Goal: Task Accomplishment & Management: Complete application form

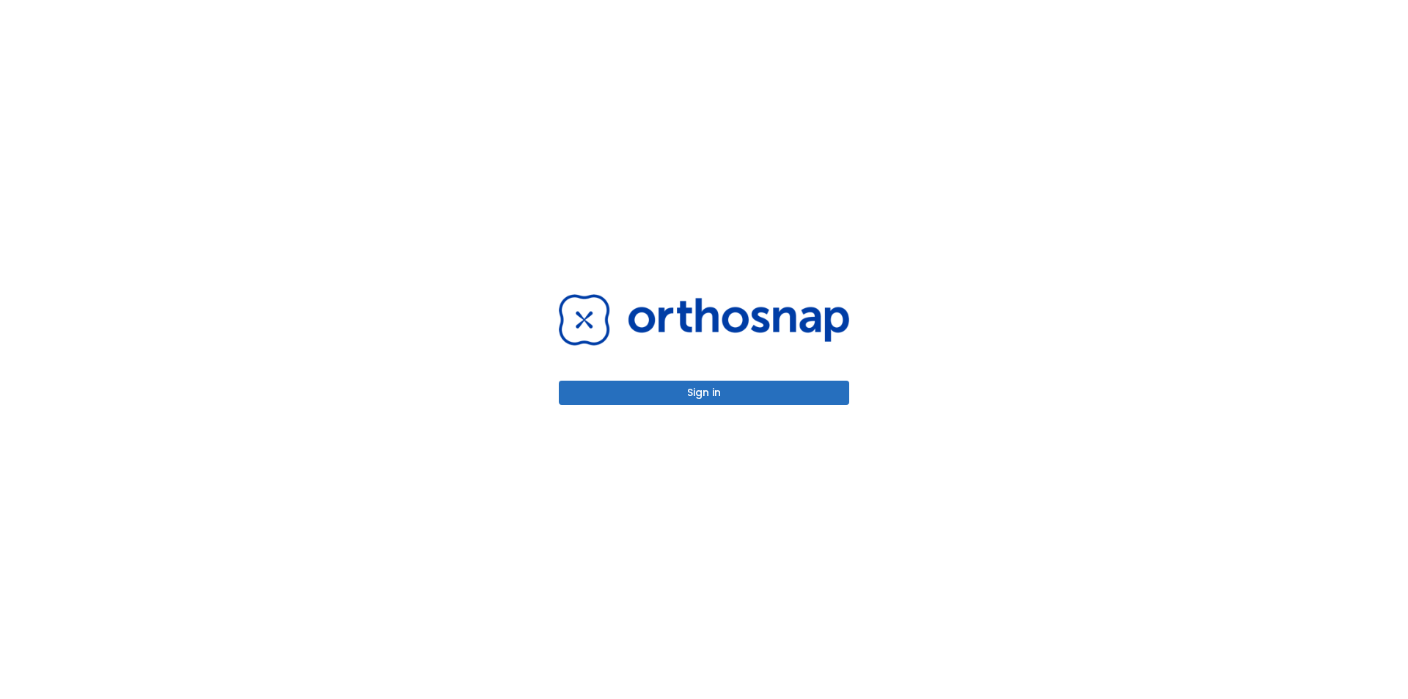
drag, startPoint x: 677, startPoint y: 416, endPoint x: 677, endPoint y: 396, distance: 19.8
click at [676, 416] on div "Sign in" at bounding box center [704, 349] width 326 height 699
click at [679, 392] on button "Sign in" at bounding box center [704, 392] width 290 height 24
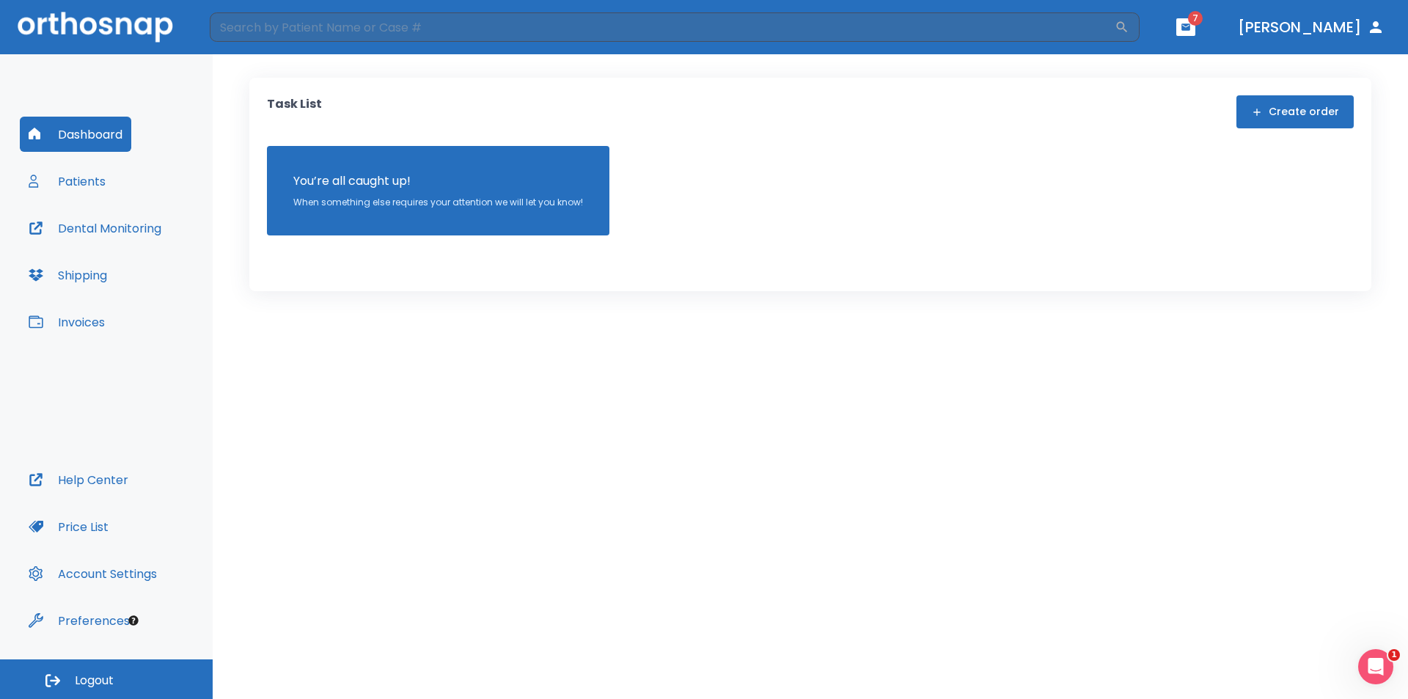
click at [1202, 13] on span "7" at bounding box center [1195, 18] width 15 height 15
click at [1191, 23] on icon "button" at bounding box center [1185, 27] width 10 height 10
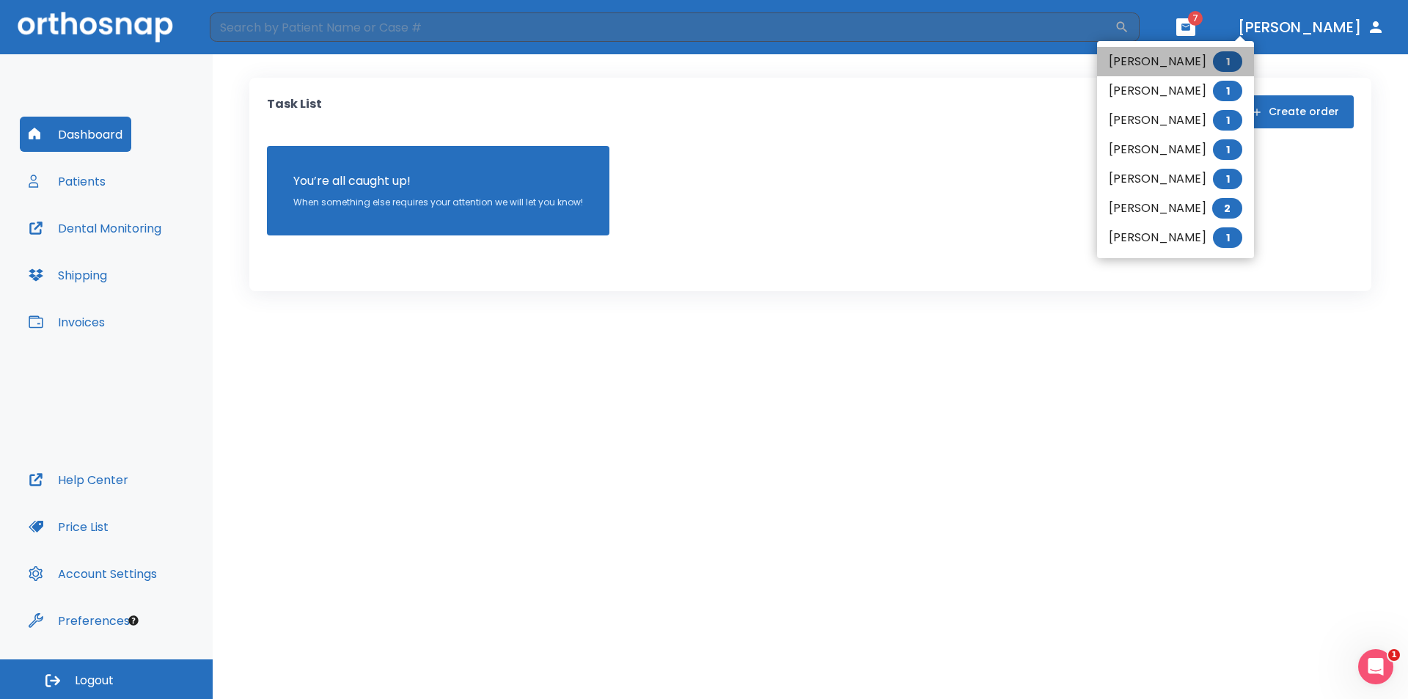
click at [1190, 64] on li "[PERSON_NAME] 1" at bounding box center [1175, 61] width 157 height 29
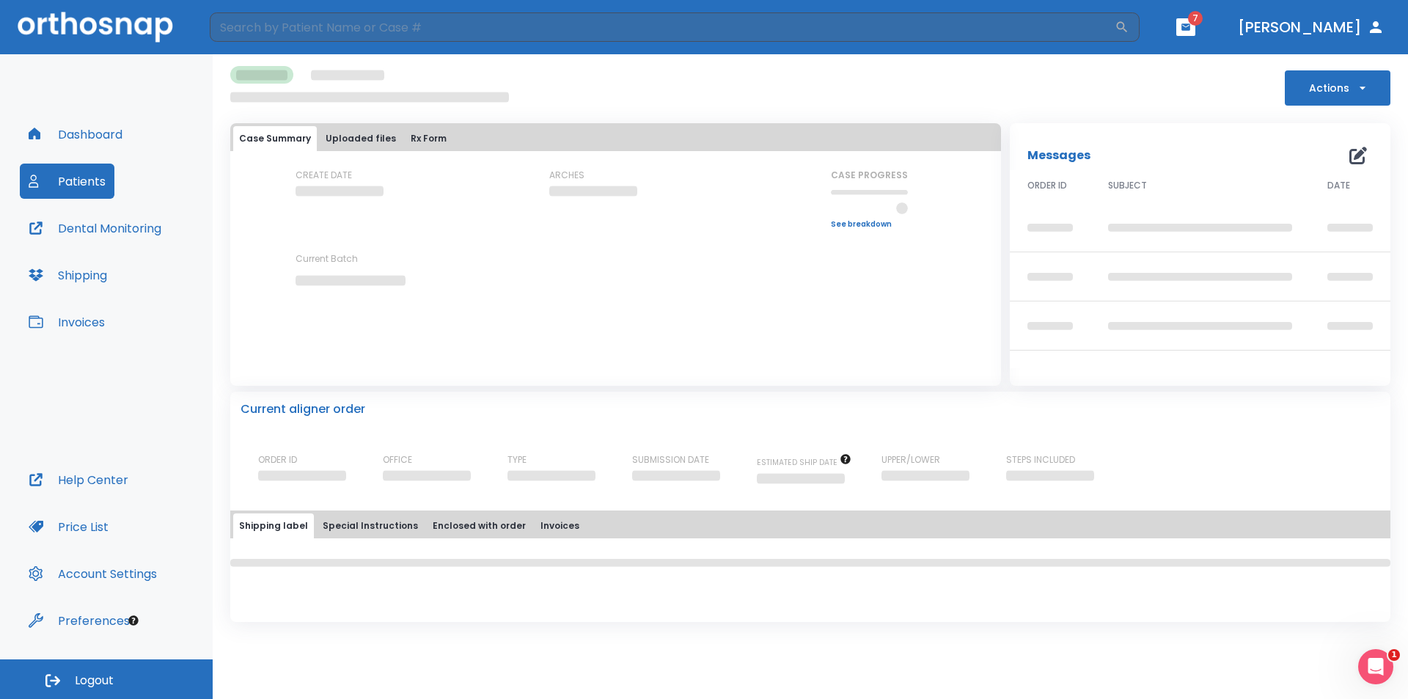
click at [1202, 24] on span "7" at bounding box center [1195, 18] width 15 height 15
click at [1195, 29] on button "button" at bounding box center [1185, 27] width 19 height 18
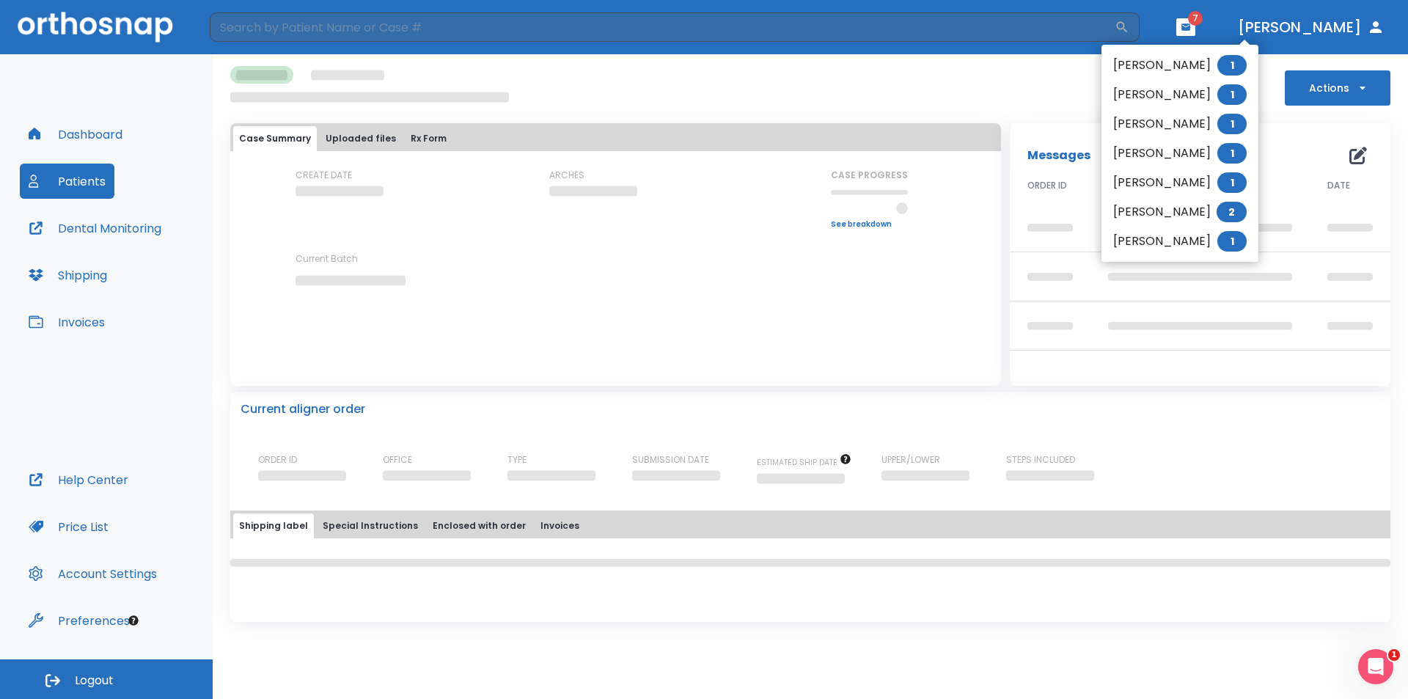
click at [65, 133] on div at bounding box center [704, 349] width 1408 height 699
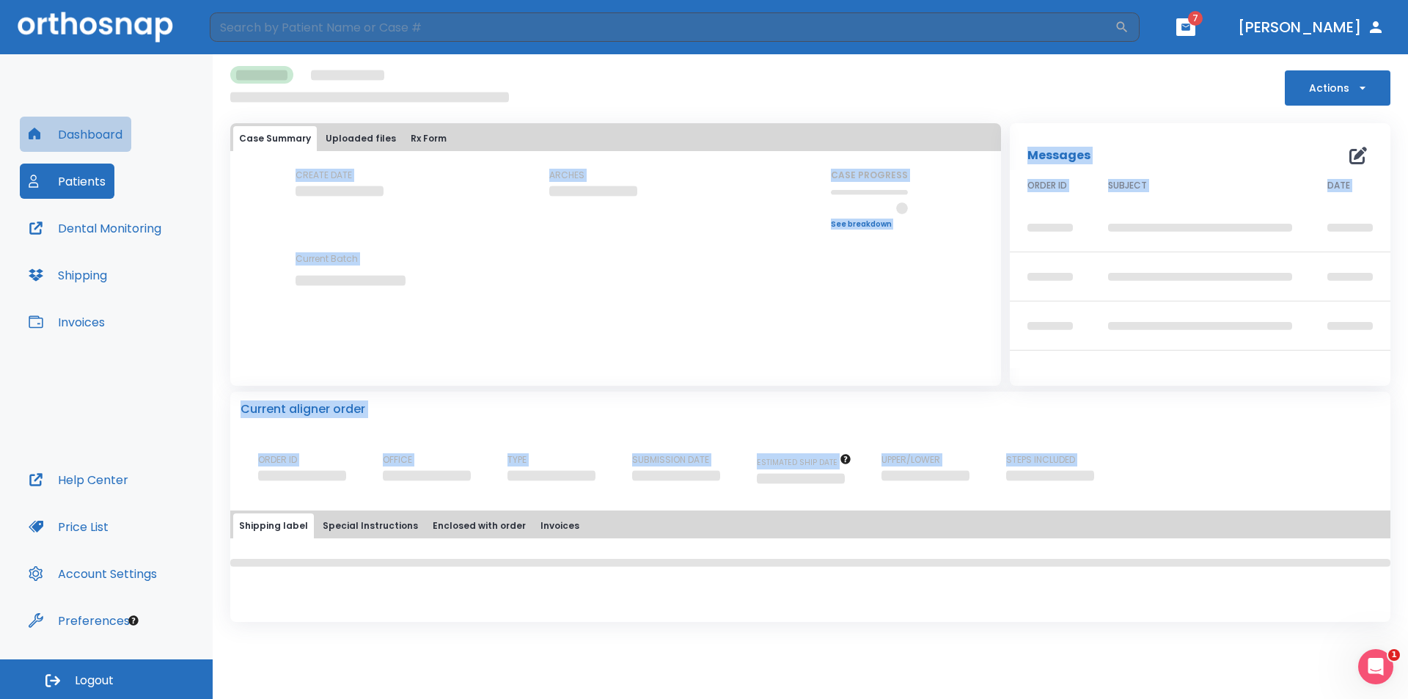
click at [93, 130] on button "Dashboard" at bounding box center [75, 134] width 111 height 35
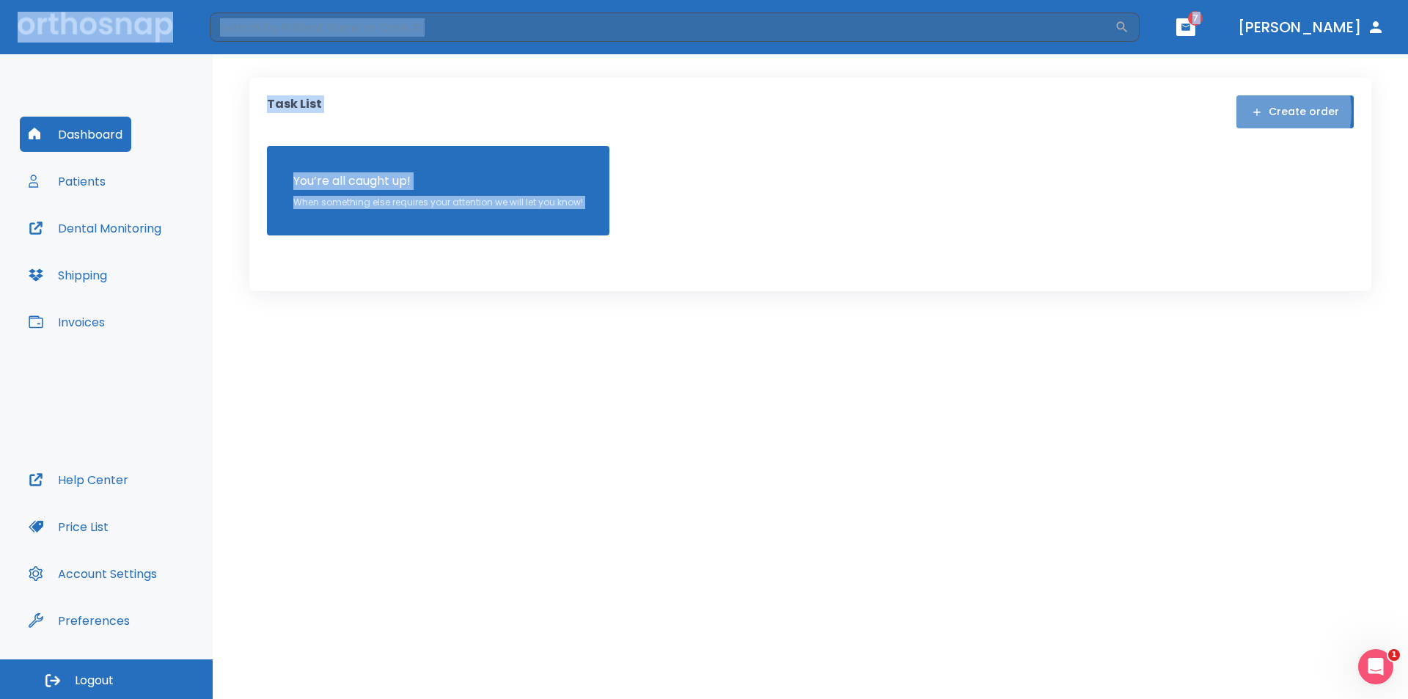
click at [1255, 111] on button "Create order" at bounding box center [1294, 111] width 117 height 33
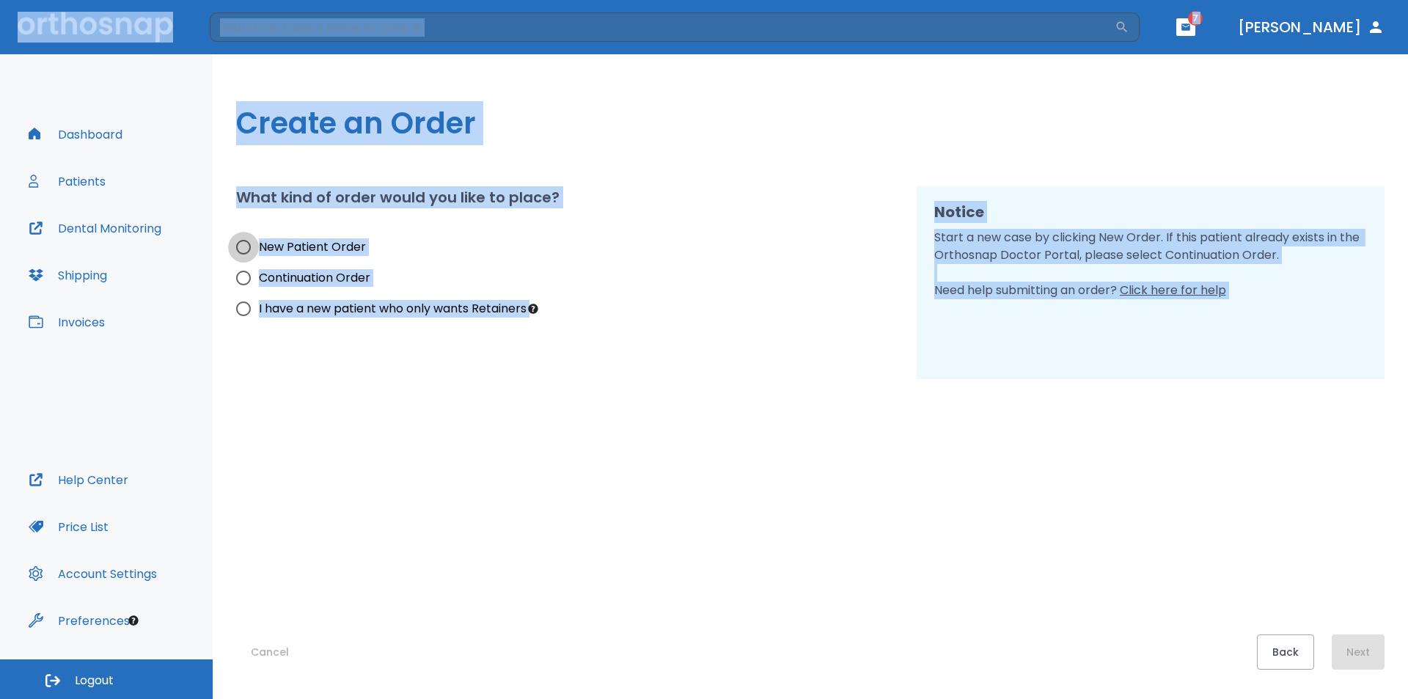
click at [242, 238] on input "New Patient Order" at bounding box center [243, 247] width 31 height 31
radio input "true"
click at [748, 238] on div "What kind of order would you like to place? New Patient Order Continuation Orde…" at bounding box center [567, 255] width 663 height 138
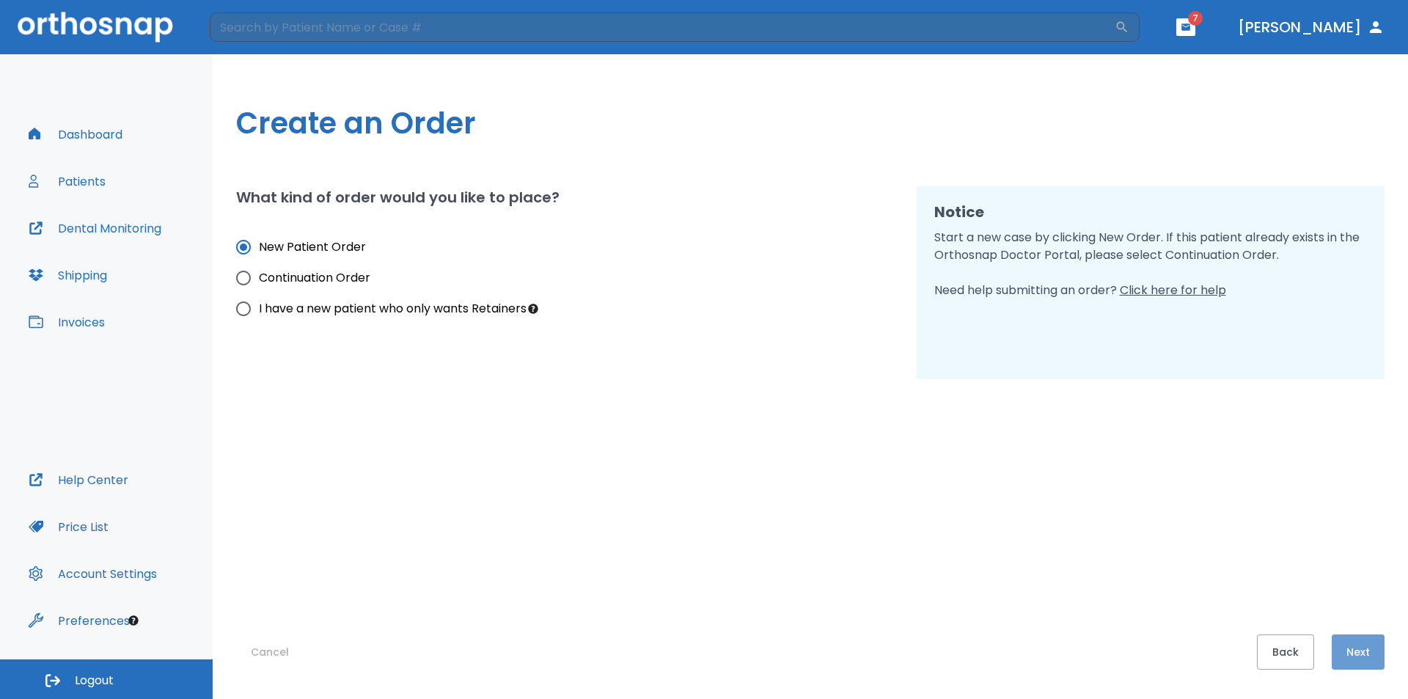
click at [1347, 648] on button "Next" at bounding box center [1357, 651] width 53 height 35
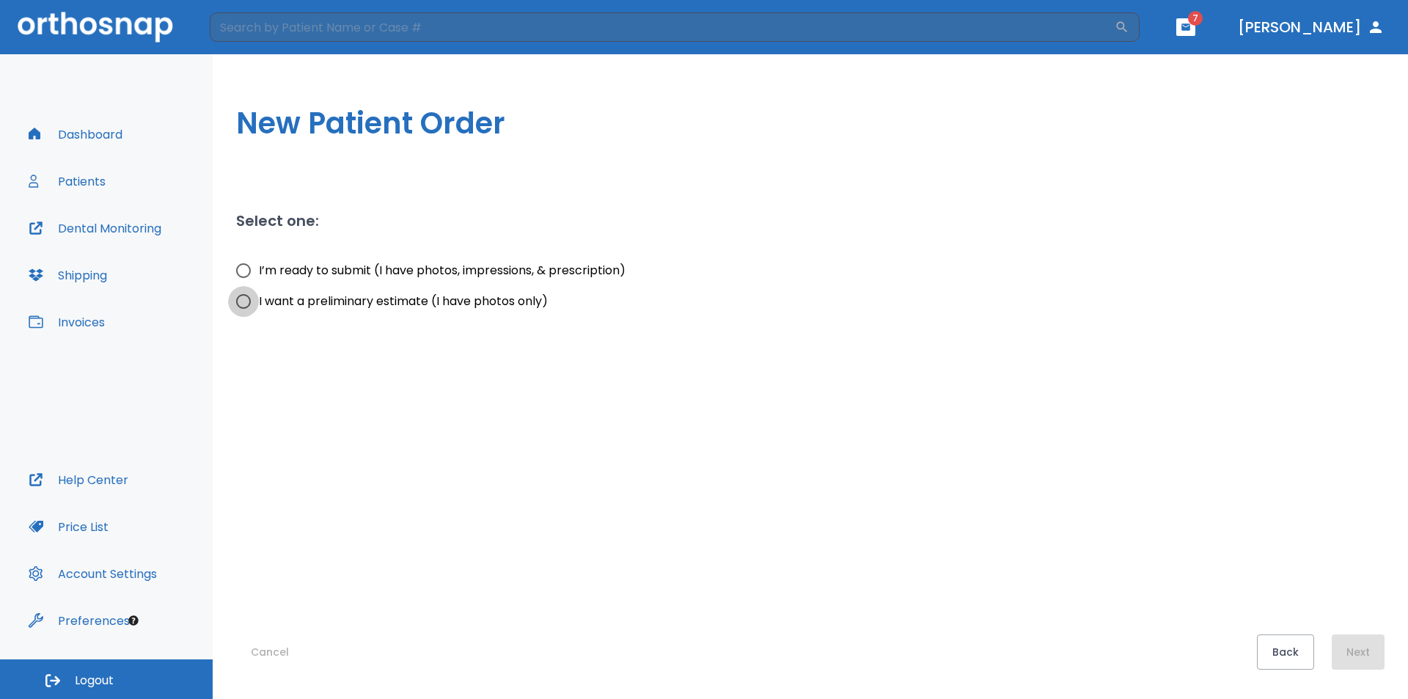
drag, startPoint x: 246, startPoint y: 301, endPoint x: 250, endPoint y: 309, distance: 9.5
click at [243, 304] on input "I want a preliminary estimate (I have photos only)" at bounding box center [243, 301] width 31 height 31
radio input "true"
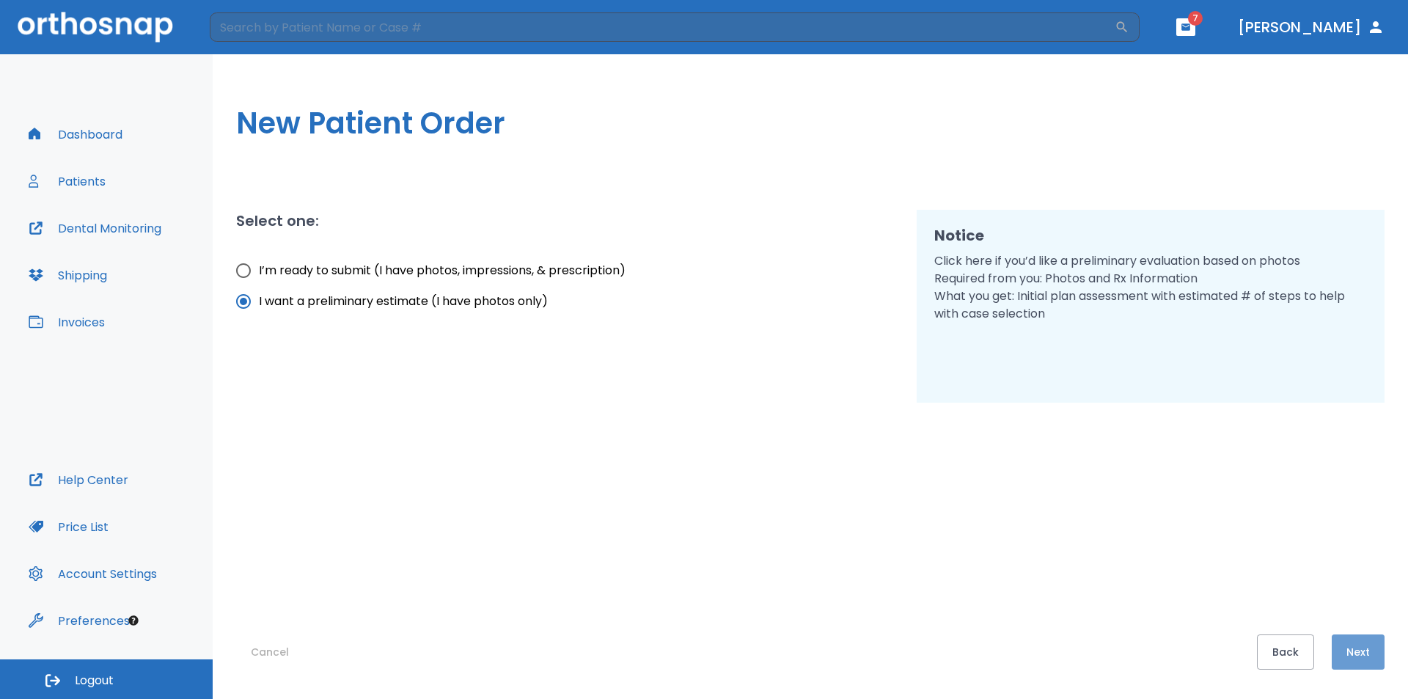
click at [1355, 648] on button "Next" at bounding box center [1357, 651] width 53 height 35
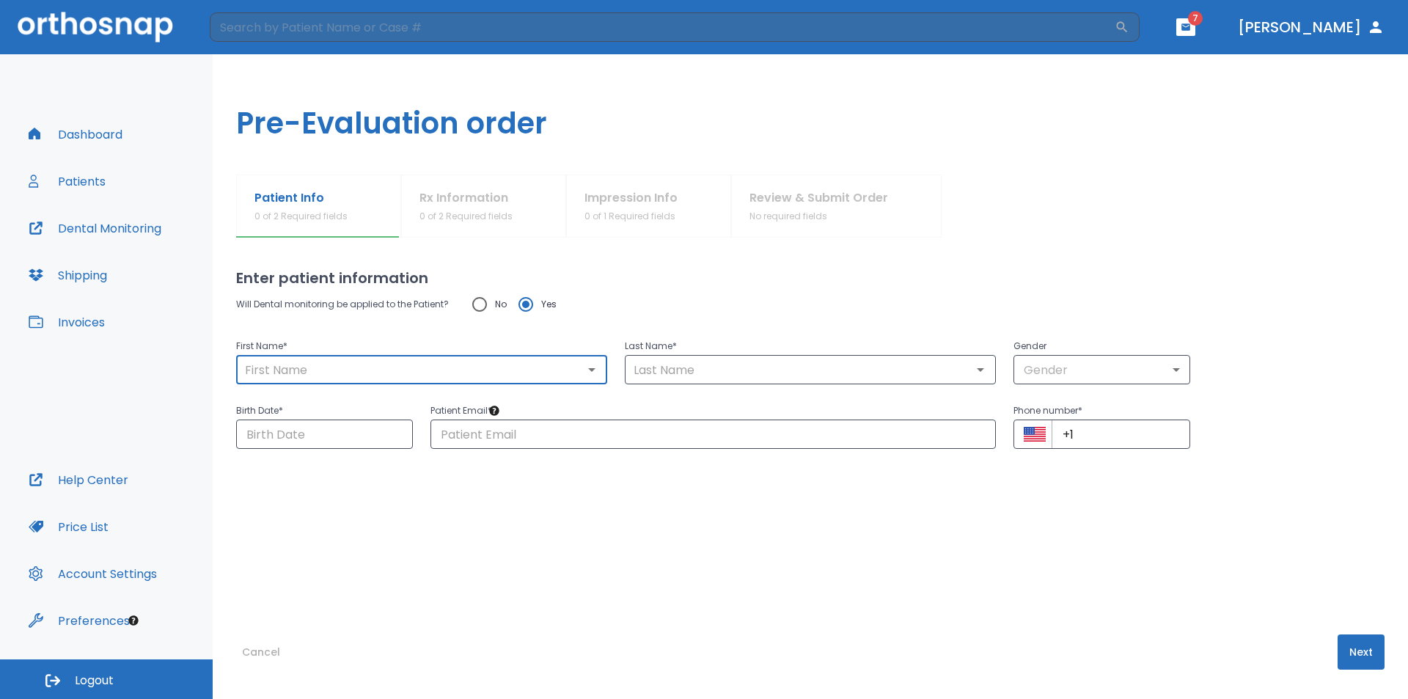
click at [575, 365] on input "text" at bounding box center [421, 369] width 362 height 21
click at [467, 371] on input "text" at bounding box center [421, 369] width 362 height 21
type input "[PERSON_NAME]"
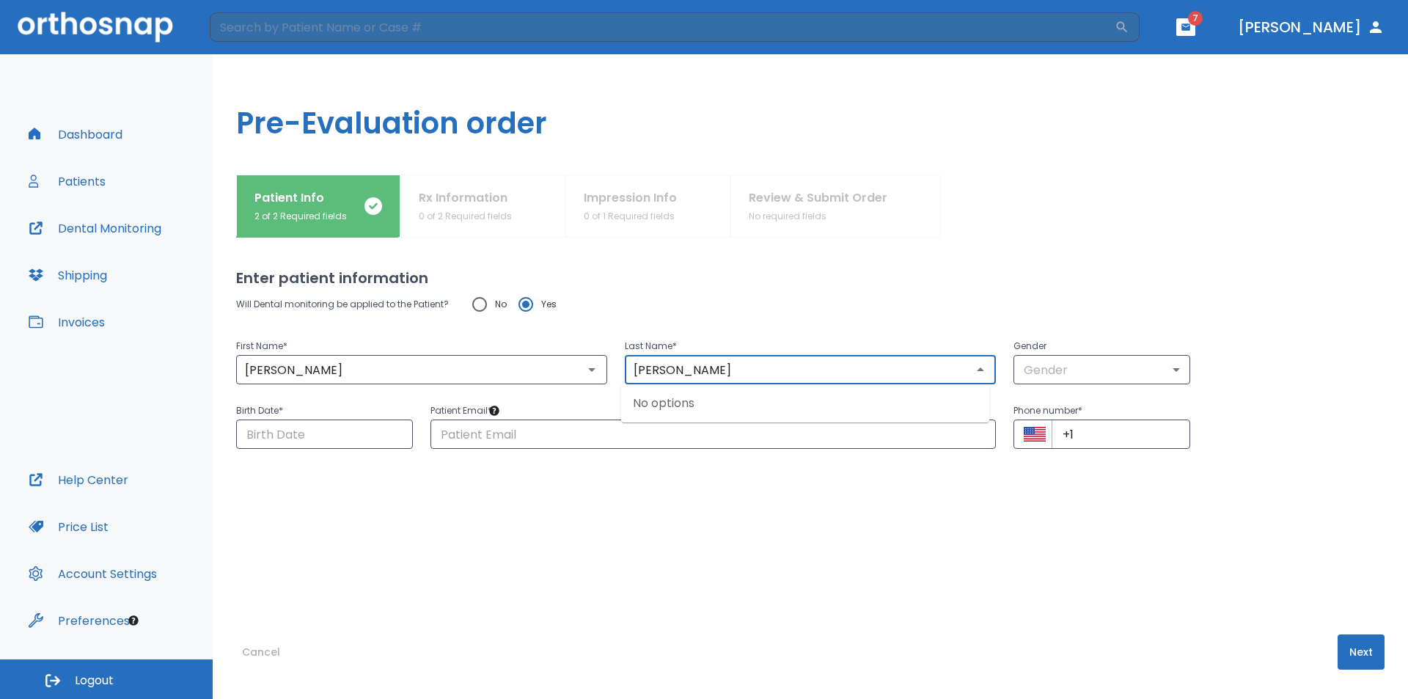
type input "[PERSON_NAME]"
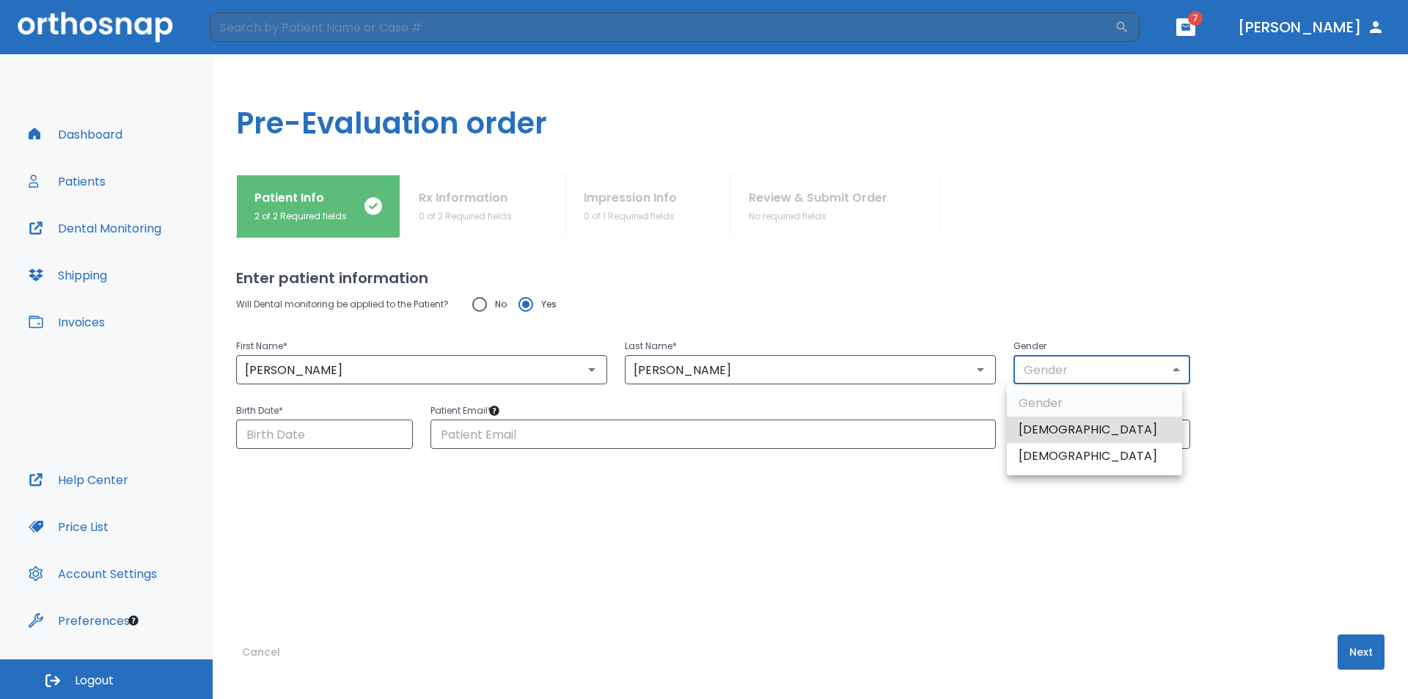
drag, startPoint x: 1095, startPoint y: 365, endPoint x: 1089, endPoint y: 373, distance: 10.4
click at [1095, 366] on body "​ 7 [PERSON_NAME] Dashboard Patients Dental Monitoring Shipping Invoices Help C…" at bounding box center [704, 349] width 1408 height 699
drag, startPoint x: 1042, startPoint y: 453, endPoint x: 972, endPoint y: 452, distance: 70.4
click at [1039, 452] on li "[DEMOGRAPHIC_DATA]" at bounding box center [1094, 456] width 175 height 26
type input "0"
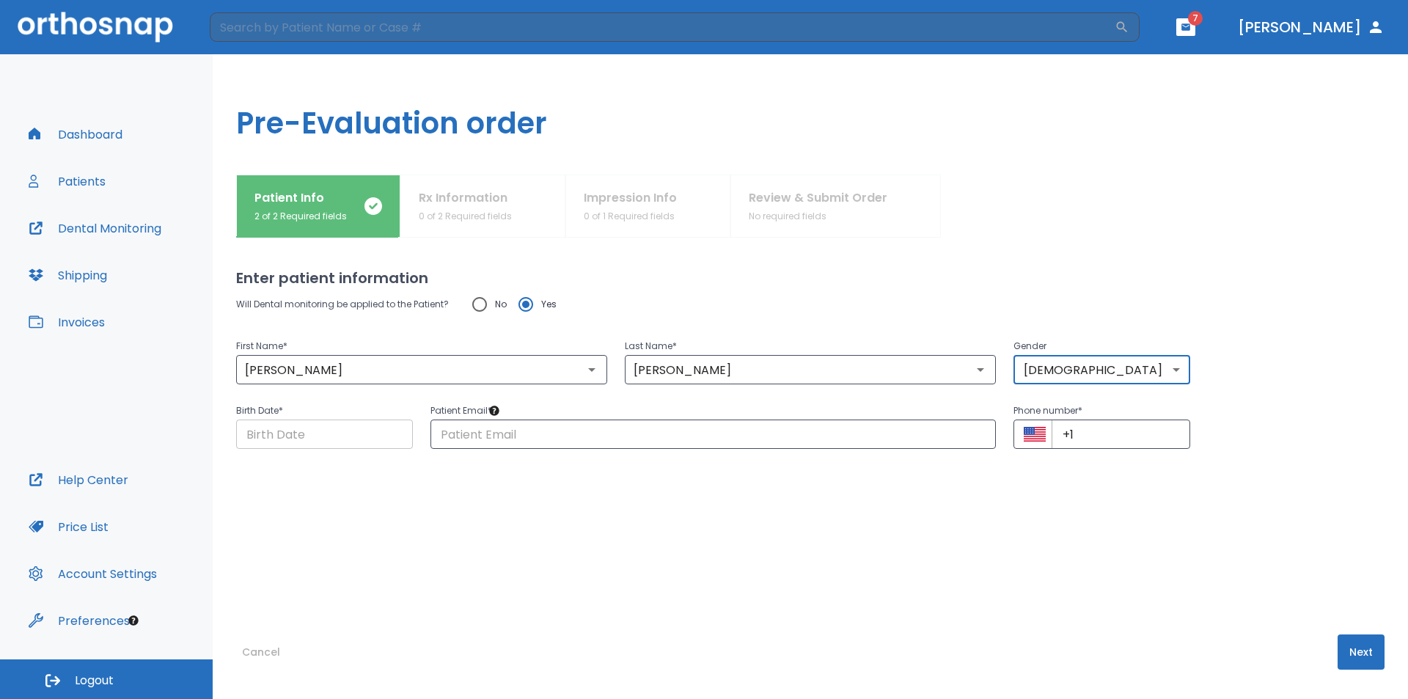
click at [371, 439] on input "Choose date" at bounding box center [324, 433] width 177 height 29
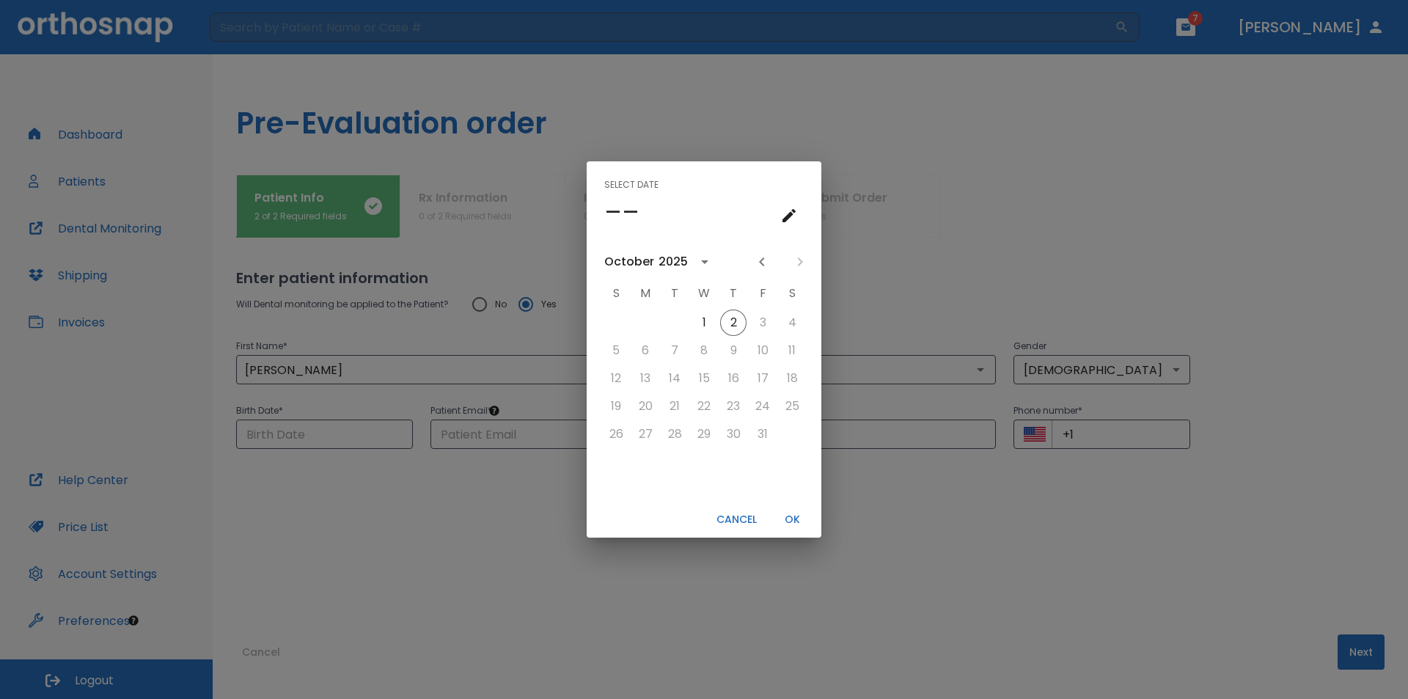
click at [642, 262] on div "October" at bounding box center [629, 262] width 50 height 18
click at [633, 413] on button "1990" at bounding box center [627, 410] width 53 height 26
type input "[DATE]"
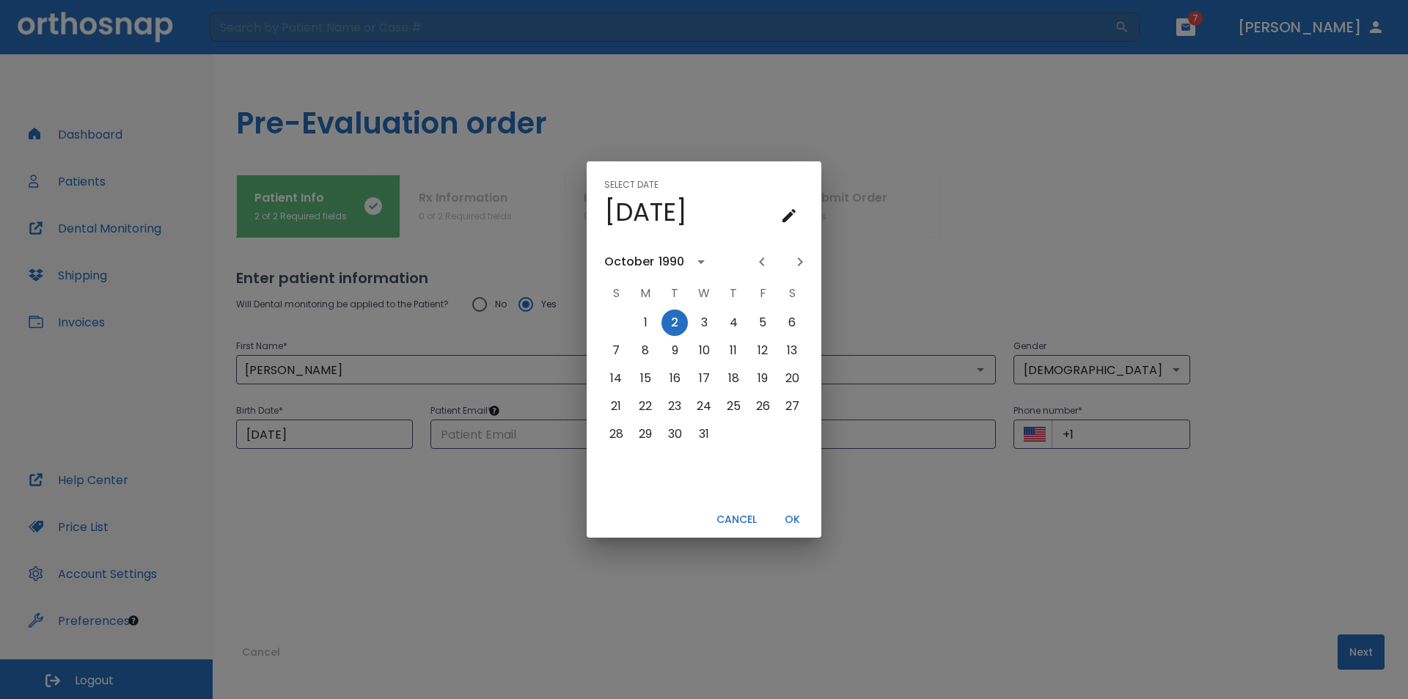
click at [661, 254] on div "1990" at bounding box center [671, 262] width 26 height 18
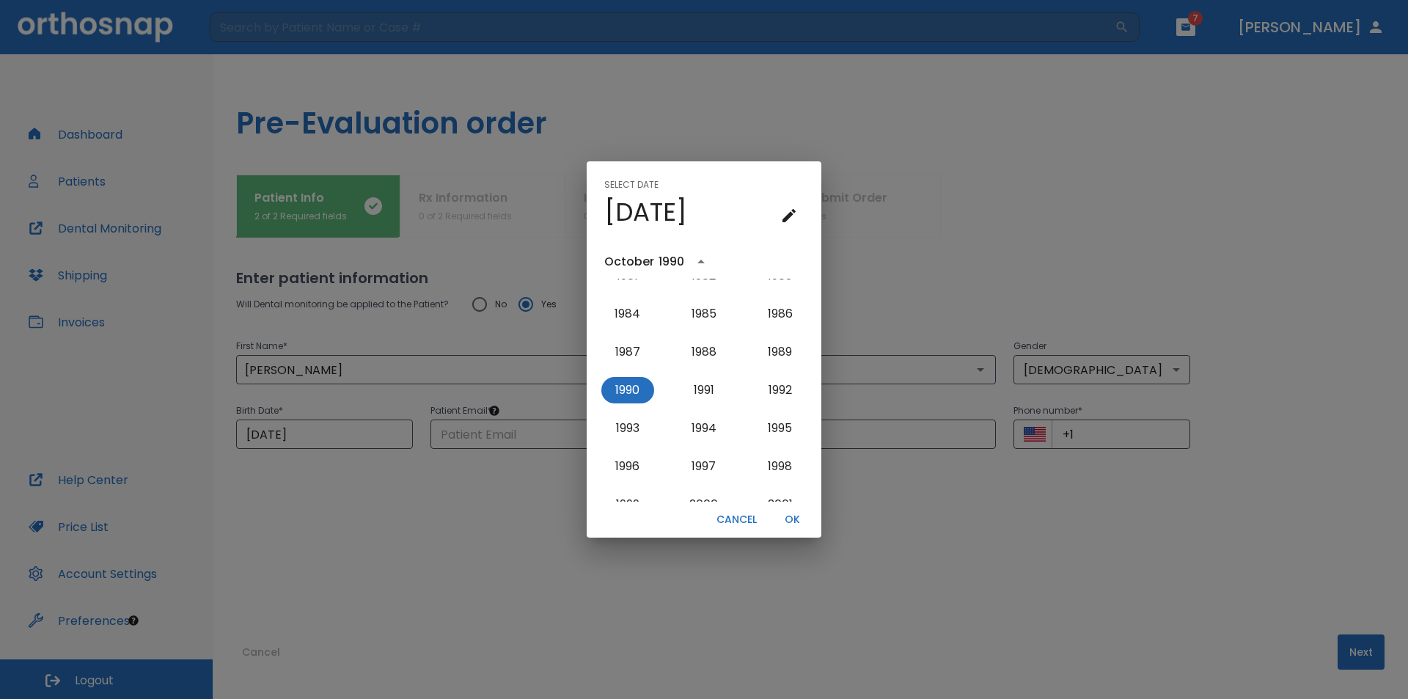
click at [653, 265] on div "October" at bounding box center [631, 262] width 54 height 18
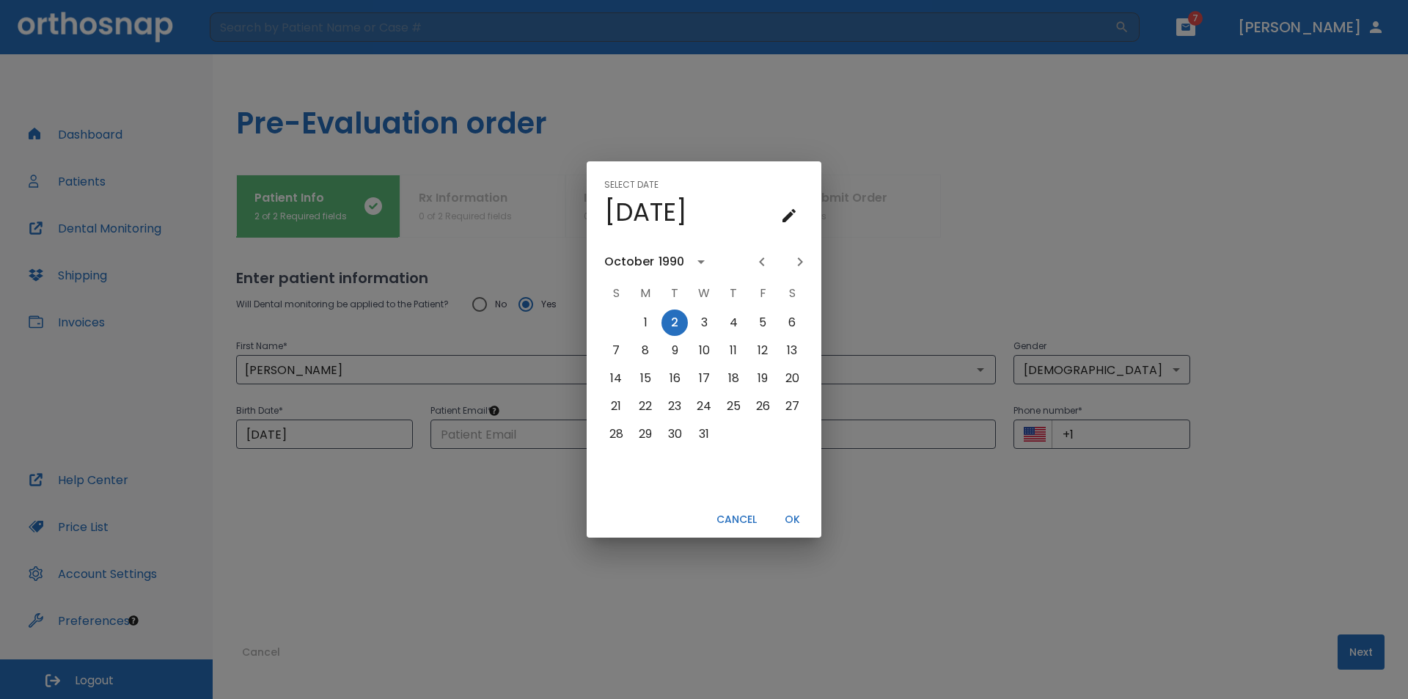
scroll to position [0, 0]
click at [614, 264] on div "October" at bounding box center [629, 262] width 50 height 18
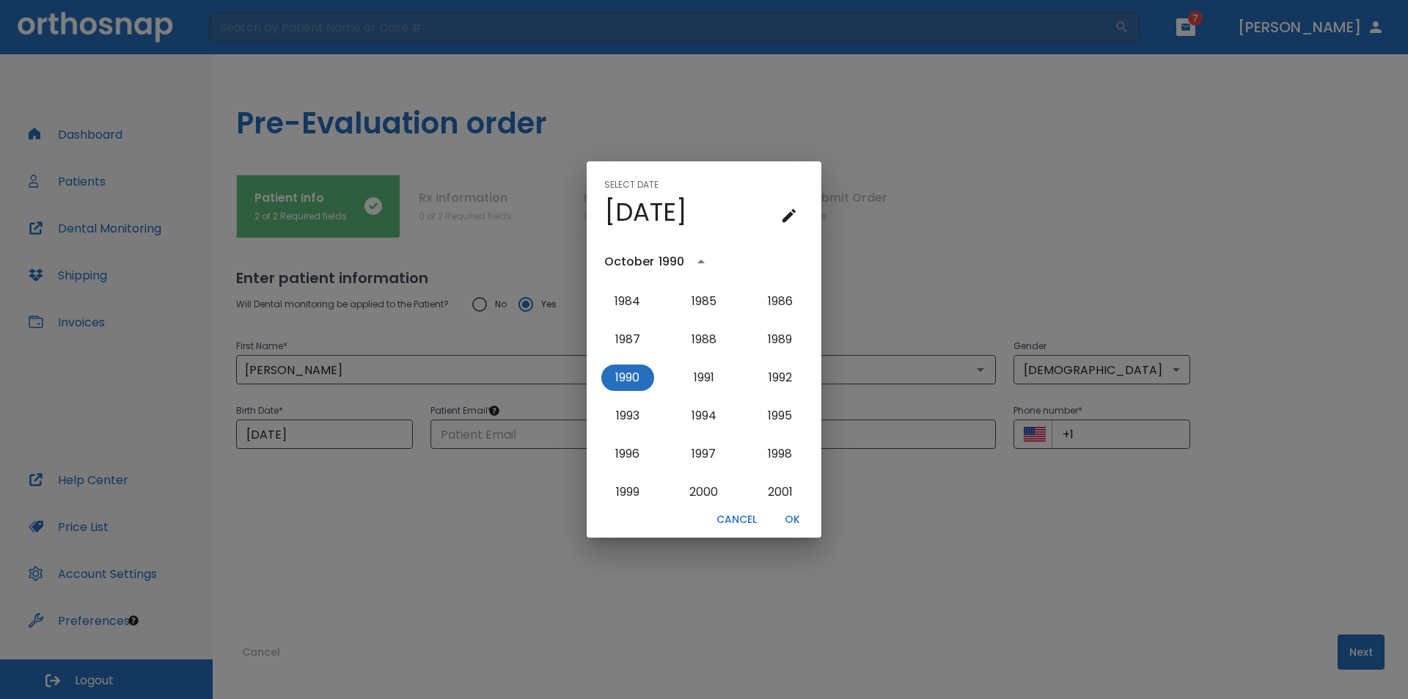
scroll to position [1051, 0]
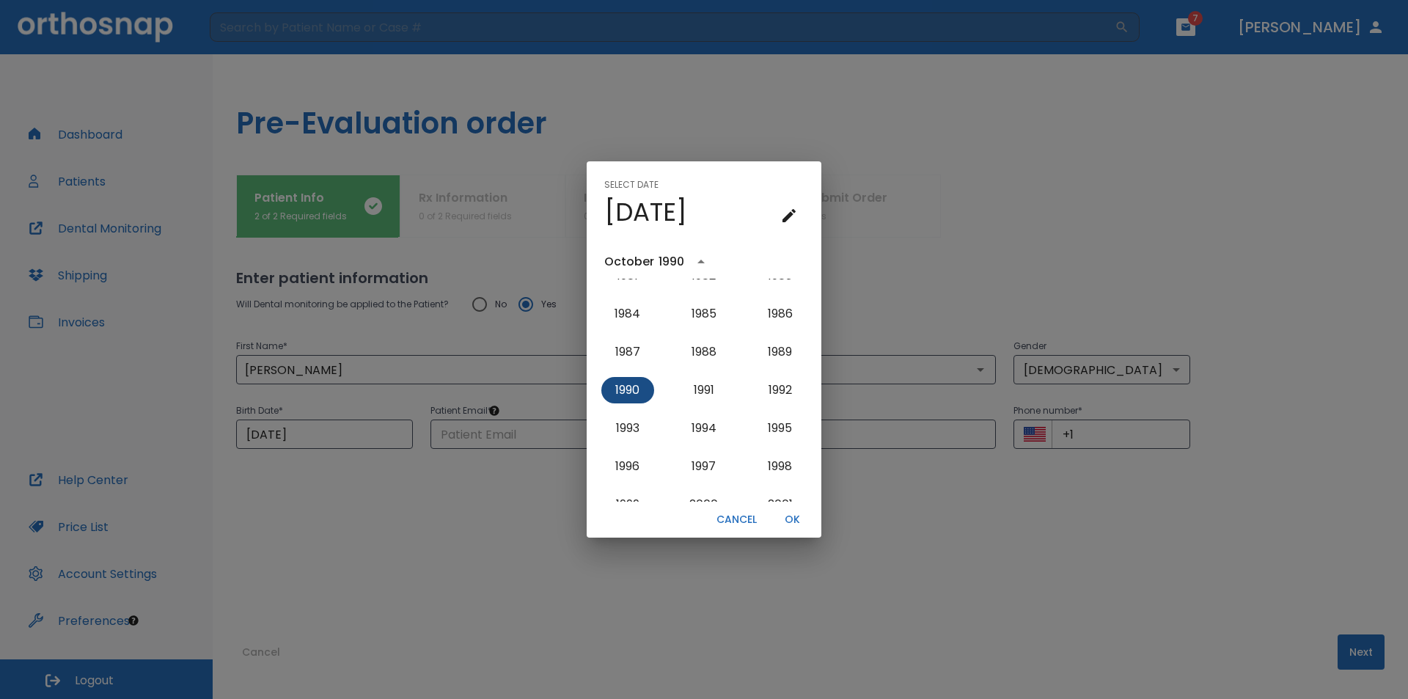
click at [630, 386] on button "1990" at bounding box center [627, 390] width 53 height 26
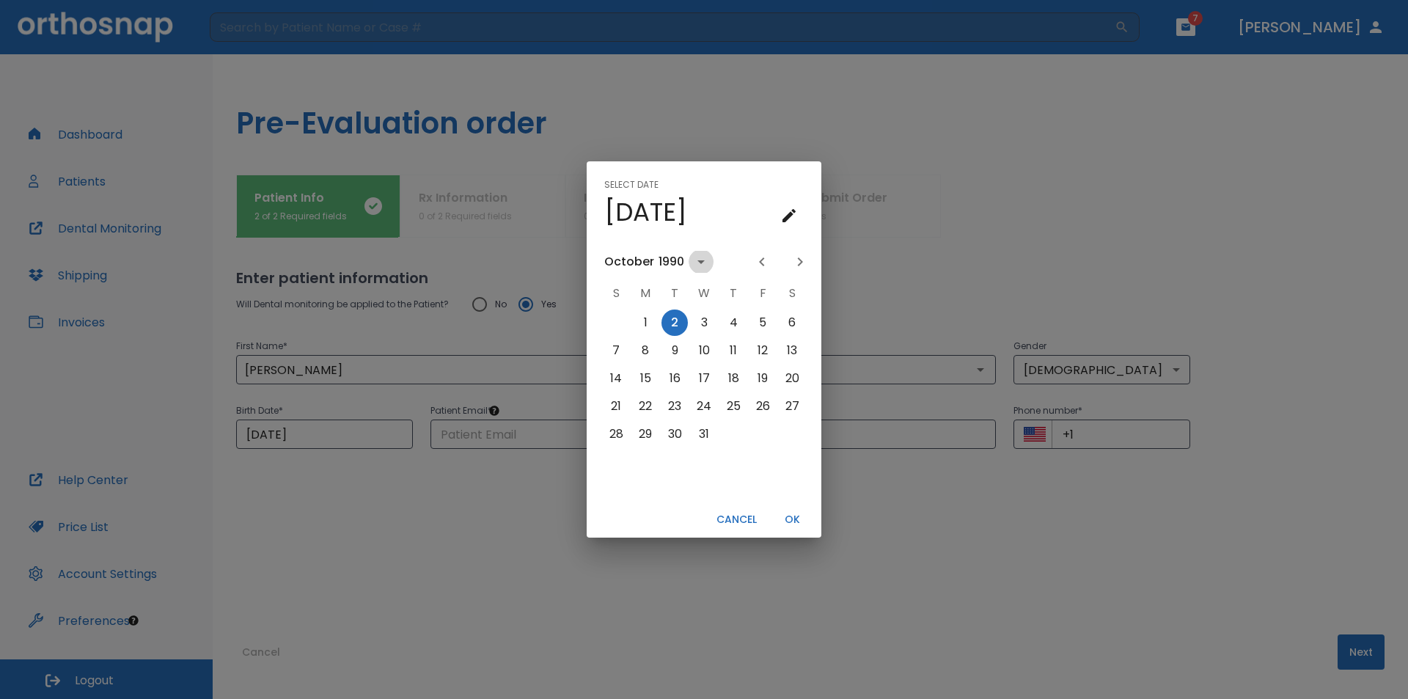
click at [705, 262] on icon "calendar view is open, switch to year view" at bounding box center [701, 262] width 18 height 18
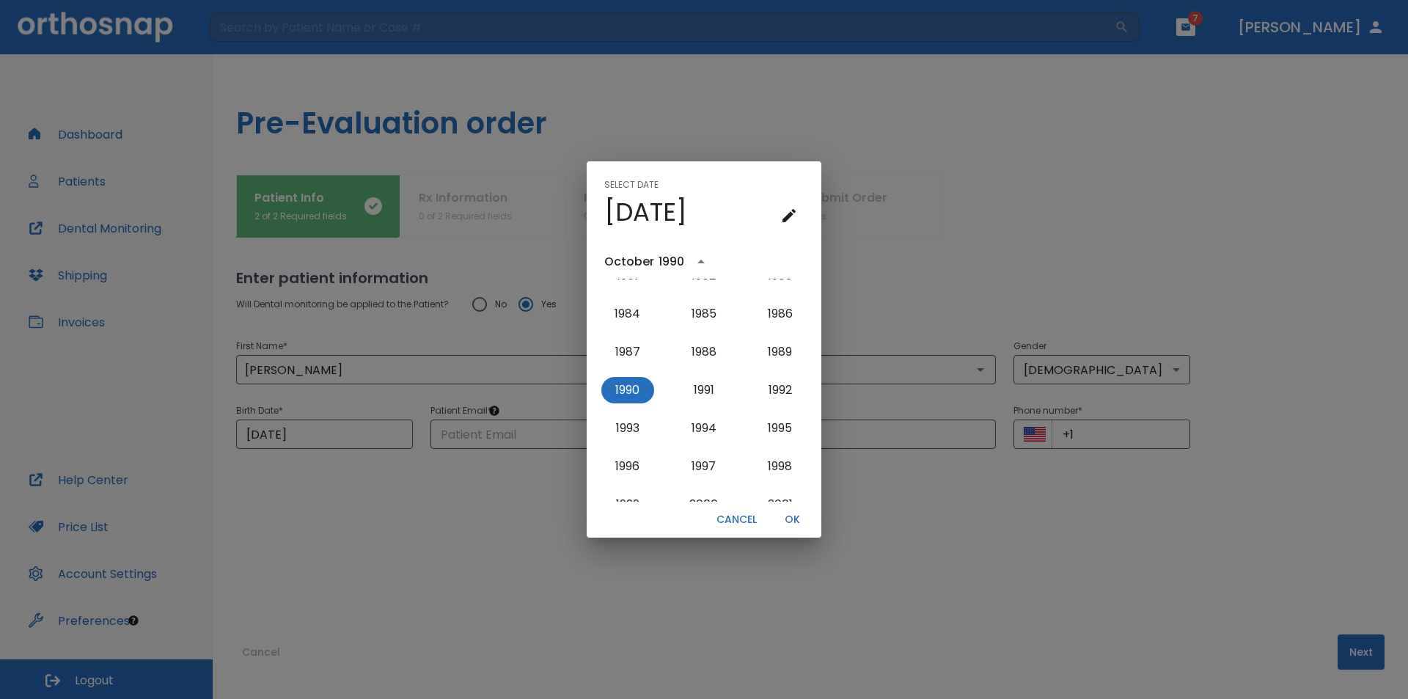
click at [700, 262] on icon "year view is open, switch to calendar view" at bounding box center [700, 262] width 7 height 4
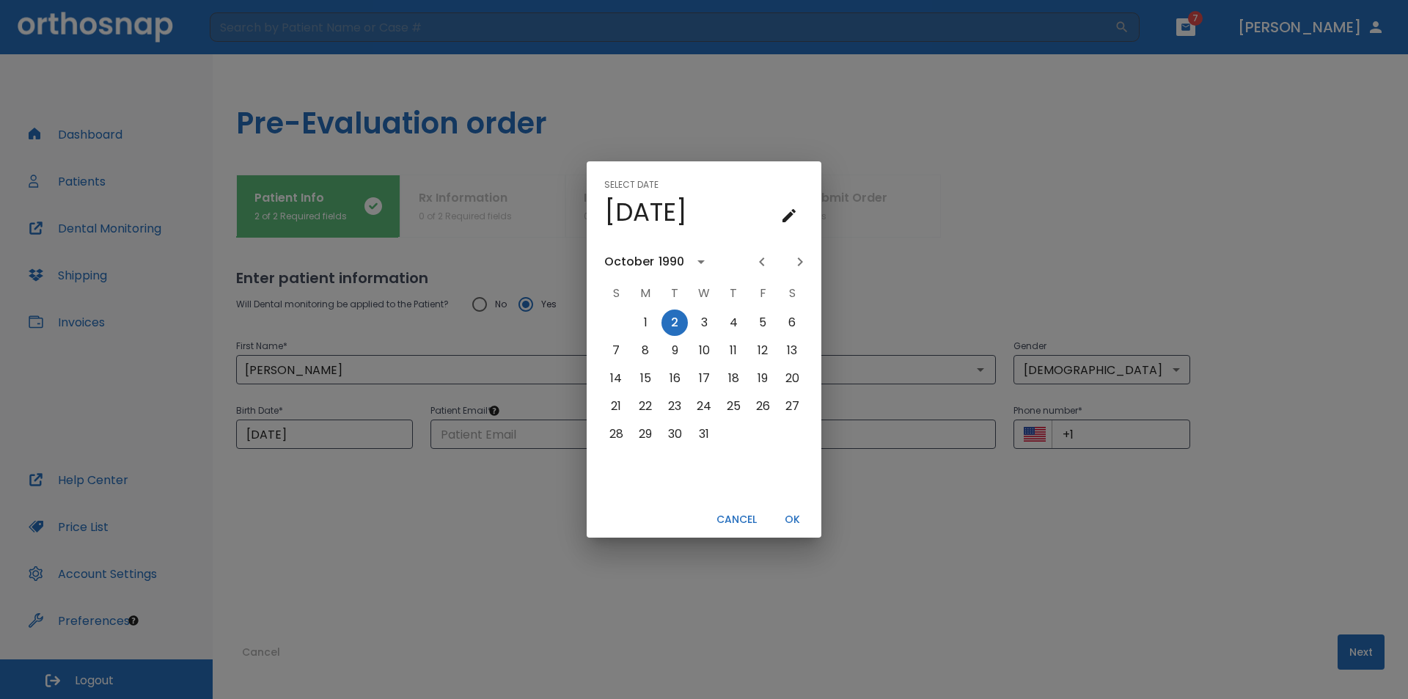
scroll to position [0, 0]
drag, startPoint x: 684, startPoint y: 204, endPoint x: 765, endPoint y: 212, distance: 81.8
click at [687, 210] on h4 "[DATE]" at bounding box center [645, 211] width 83 height 31
click at [785, 215] on icon "calendar view is open, go to text input view" at bounding box center [789, 216] width 18 height 18
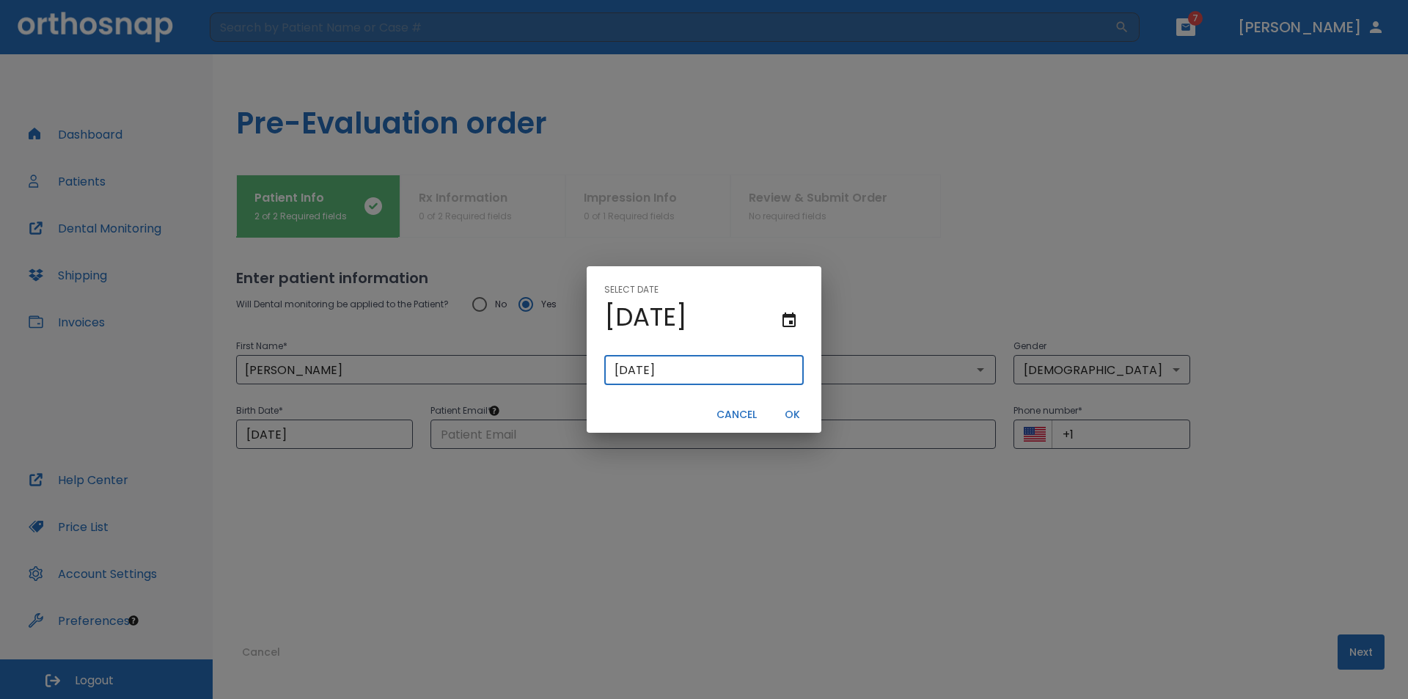
drag, startPoint x: 647, startPoint y: 375, endPoint x: 570, endPoint y: 392, distance: 78.2
click at [570, 392] on div "Select date [DATE] [DATE] ​ Cancel OK" at bounding box center [704, 349] width 1408 height 699
type input "0/199/0"
type input "04/19/0090"
type input "[DATE]"
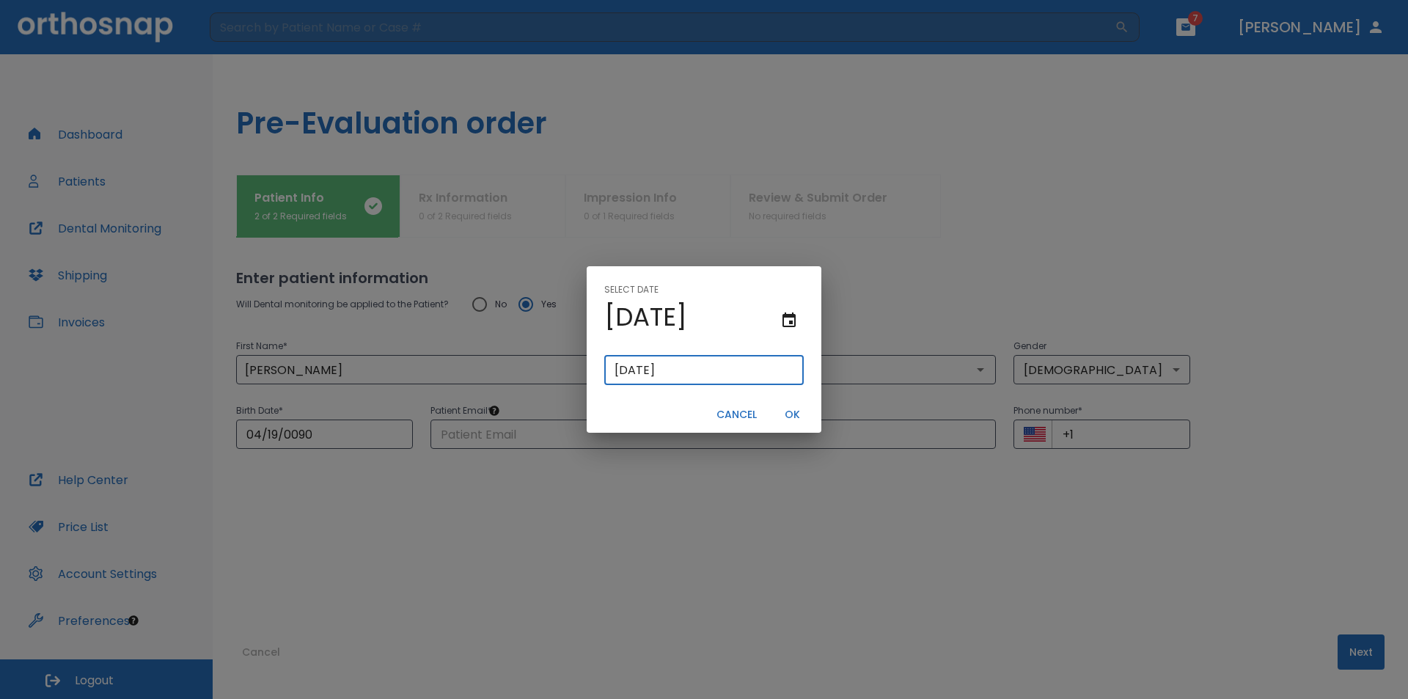
type input "04/11/0990"
type input "04/11/990"
type input "04/01/0990"
type input "04/1/990"
type input "04/11/0990"
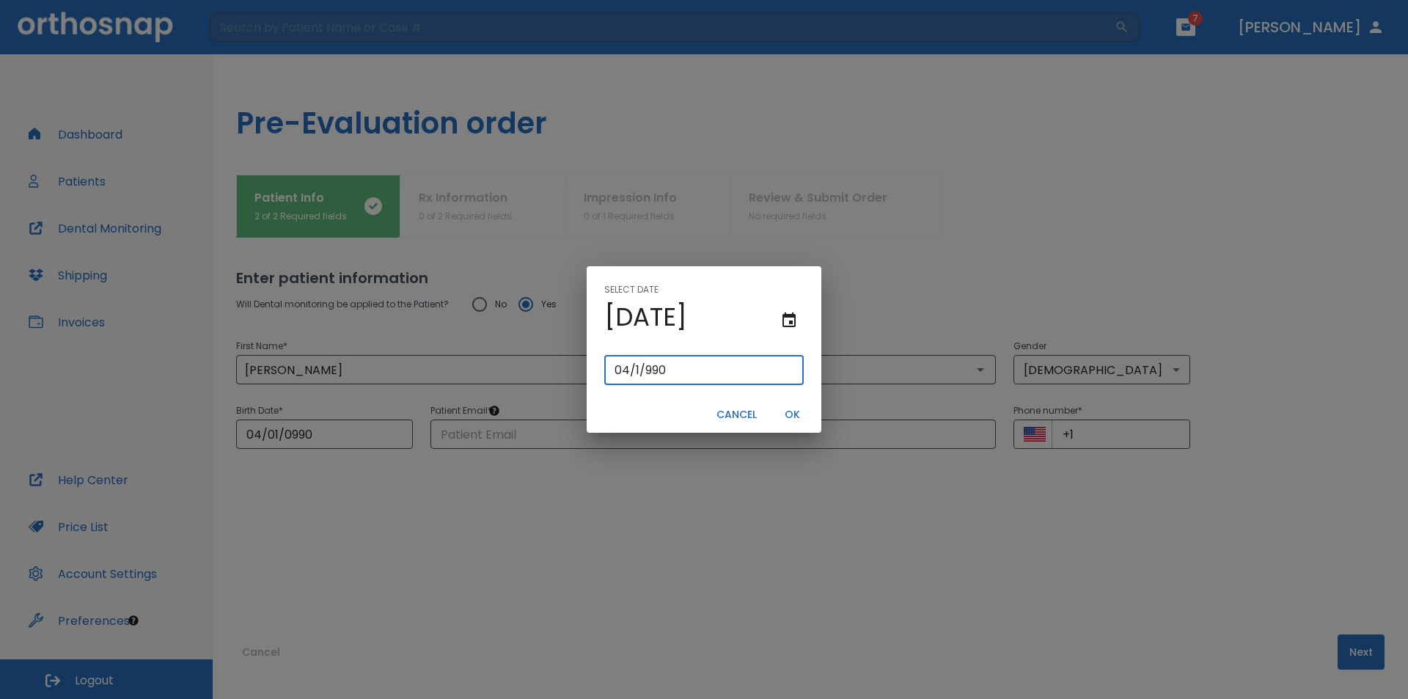
type input "04/11/990"
type input "[DATE]"
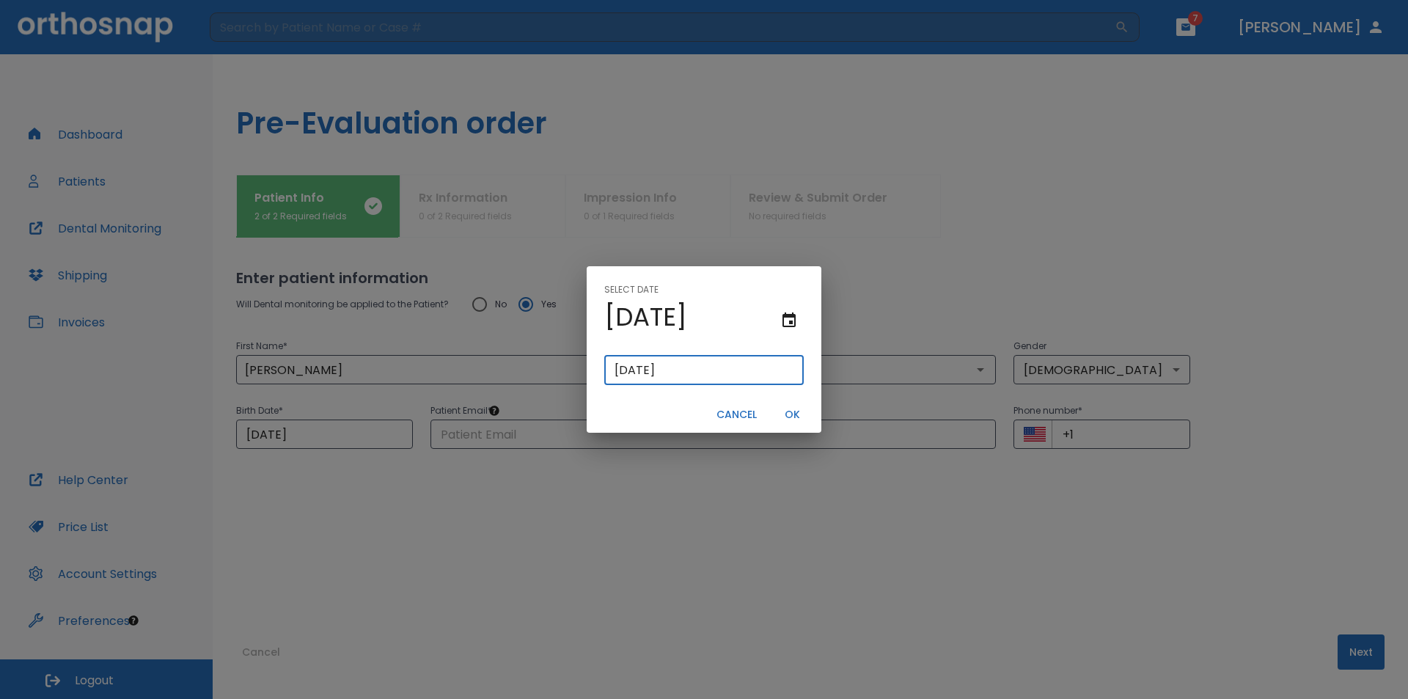
type input "[DATE]"
click at [798, 414] on button "OK" at bounding box center [791, 414] width 47 height 24
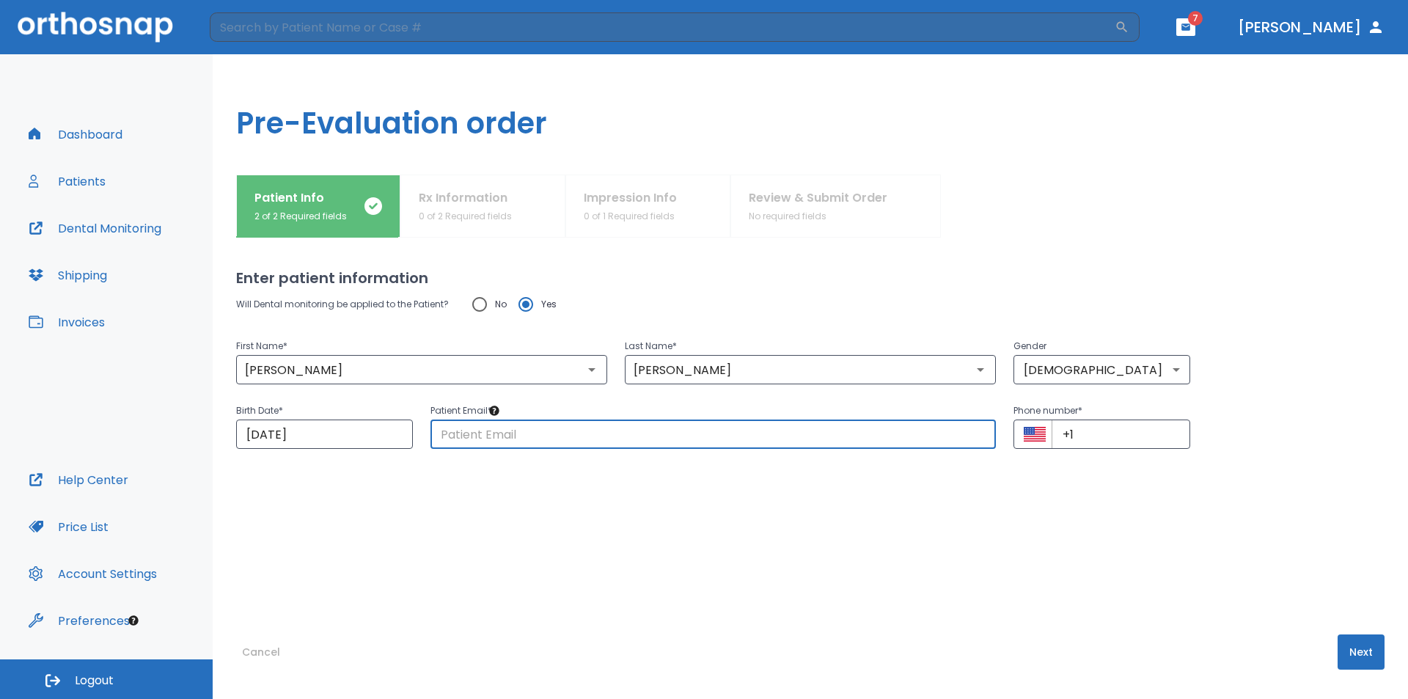
click at [607, 442] on input "text" at bounding box center [712, 433] width 565 height 29
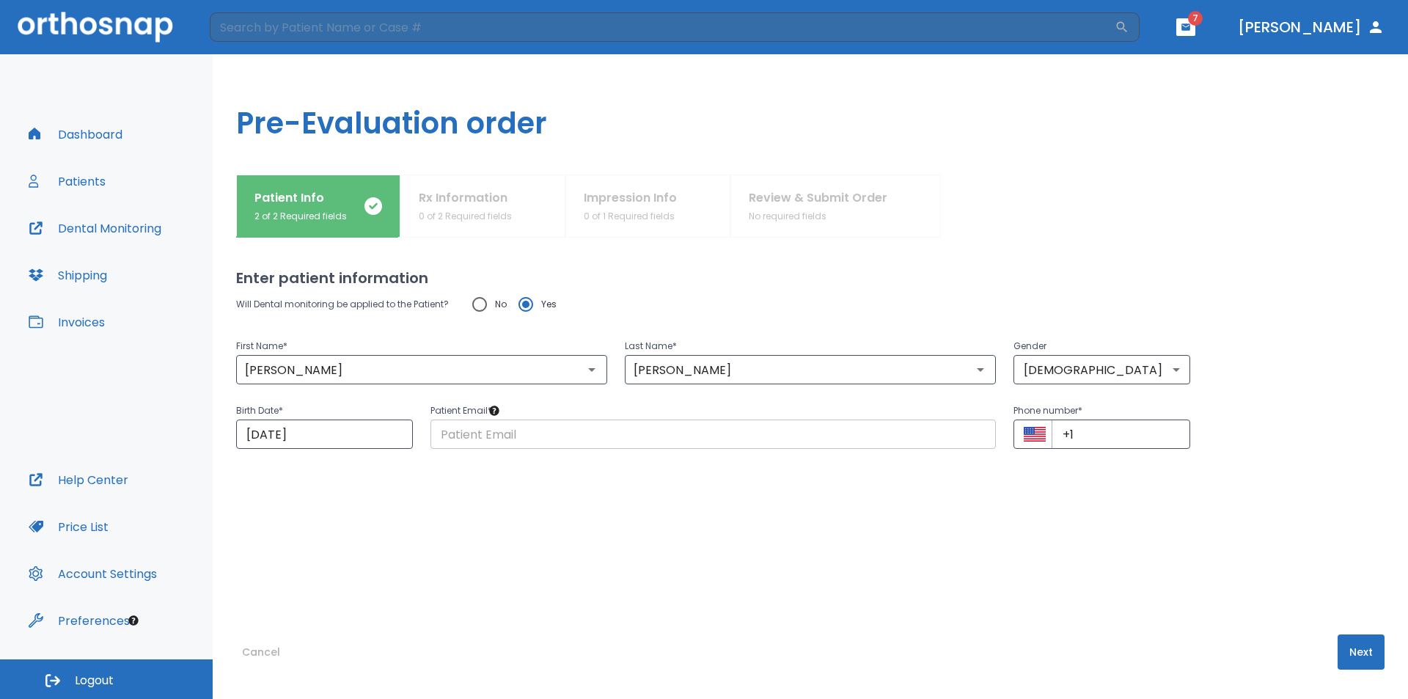
click at [601, 446] on input "text" at bounding box center [712, 433] width 565 height 29
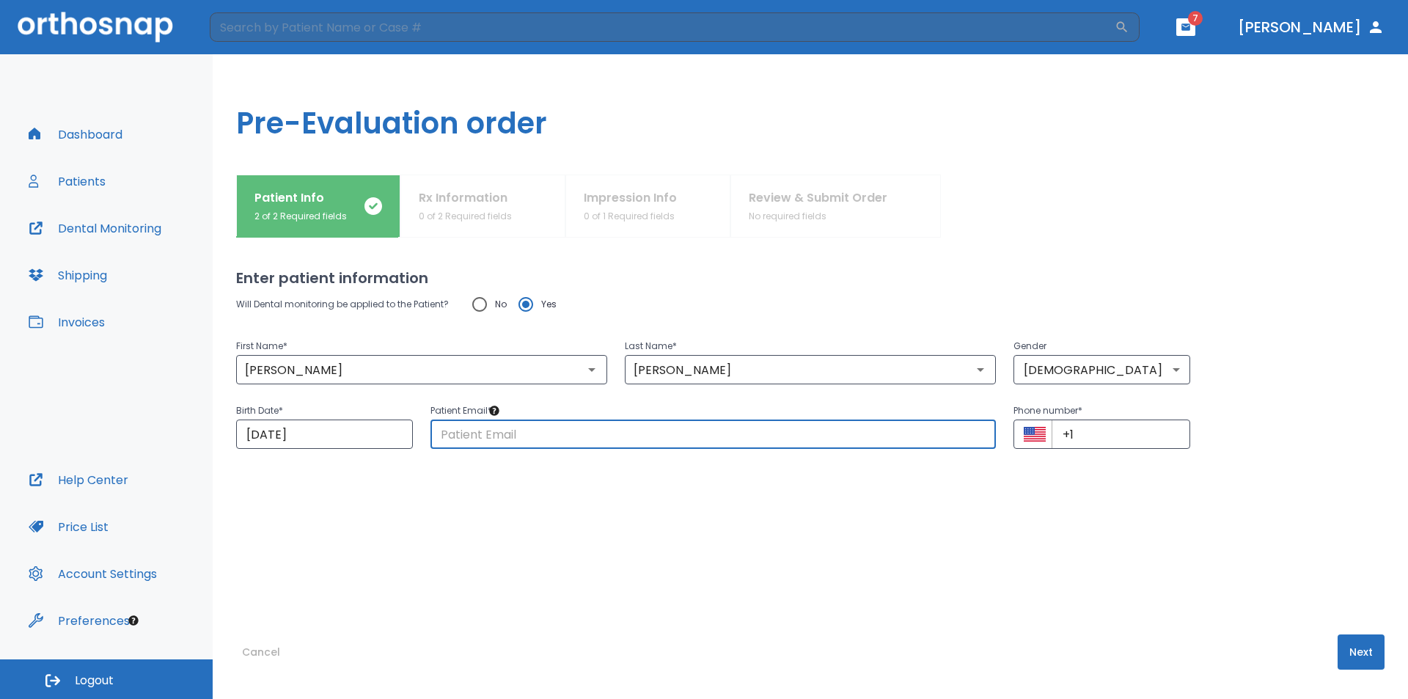
drag, startPoint x: 611, startPoint y: 471, endPoint x: 585, endPoint y: 435, distance: 43.6
paste input "[EMAIL_ADDRESS][DOMAIN_NAME]"
type input "[EMAIL_ADDRESS][DOMAIN_NAME]"
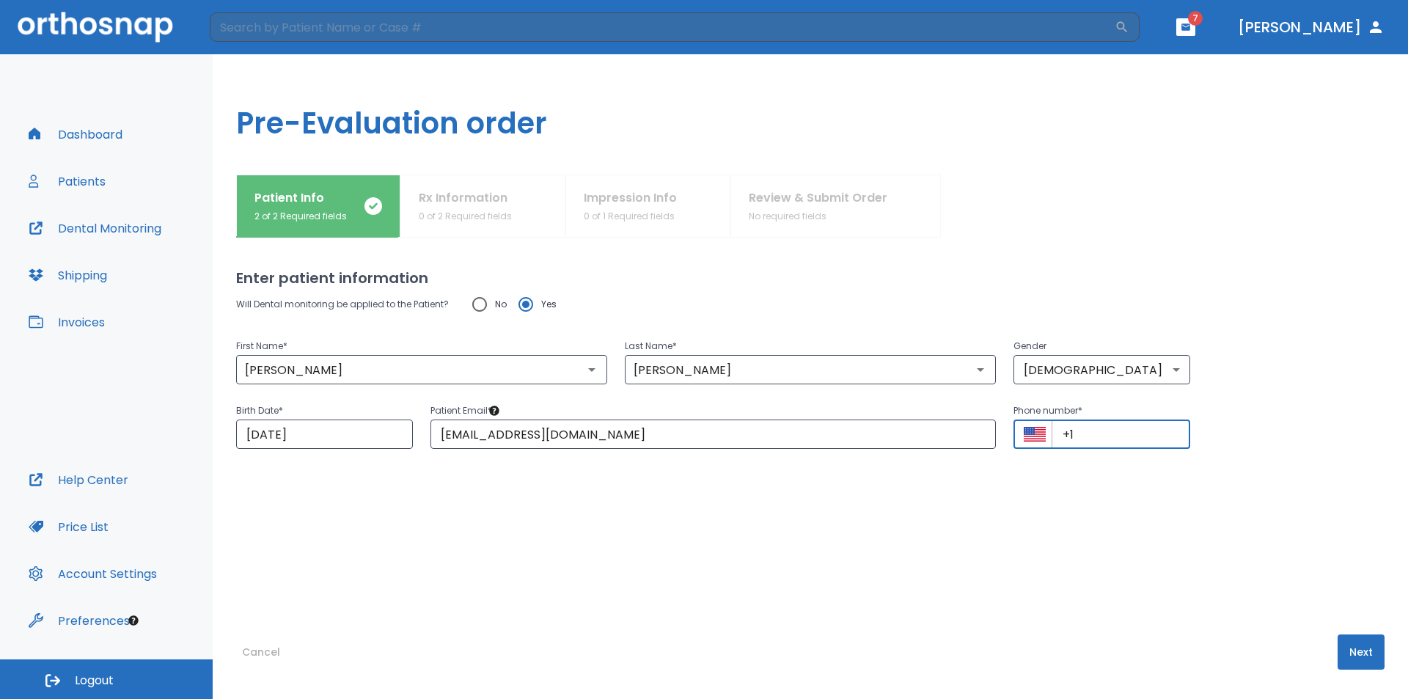
click at [1103, 433] on input "+1" at bounding box center [1120, 433] width 139 height 29
type input "[PHONE_NUMBER]"
drag, startPoint x: 1094, startPoint y: 570, endPoint x: 1194, endPoint y: 586, distance: 101.0
click at [1102, 571] on div "Will Dental monitoring be applied to the Patient? No Yes First Name * [PERSON_N…" at bounding box center [810, 432] width 1148 height 287
click at [1339, 659] on button "Next" at bounding box center [1360, 651] width 47 height 35
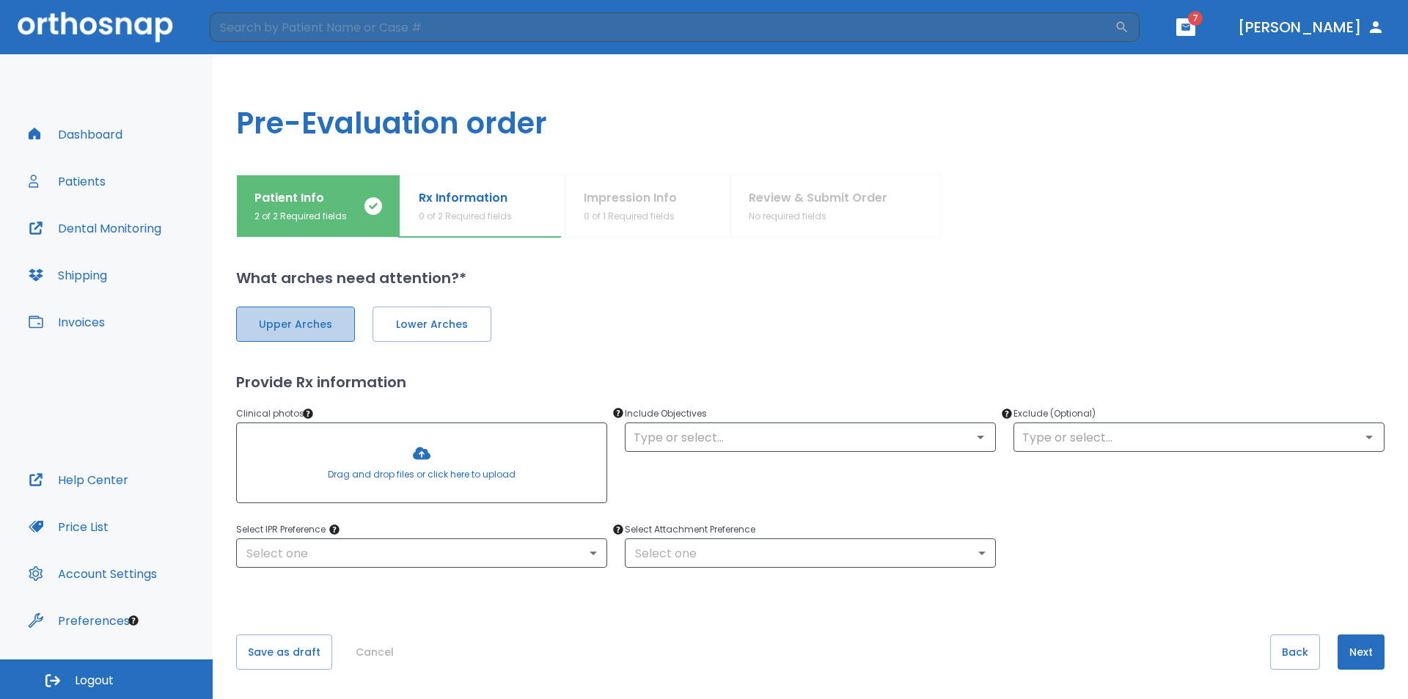
click at [323, 310] on button "Upper Arches" at bounding box center [295, 323] width 119 height 35
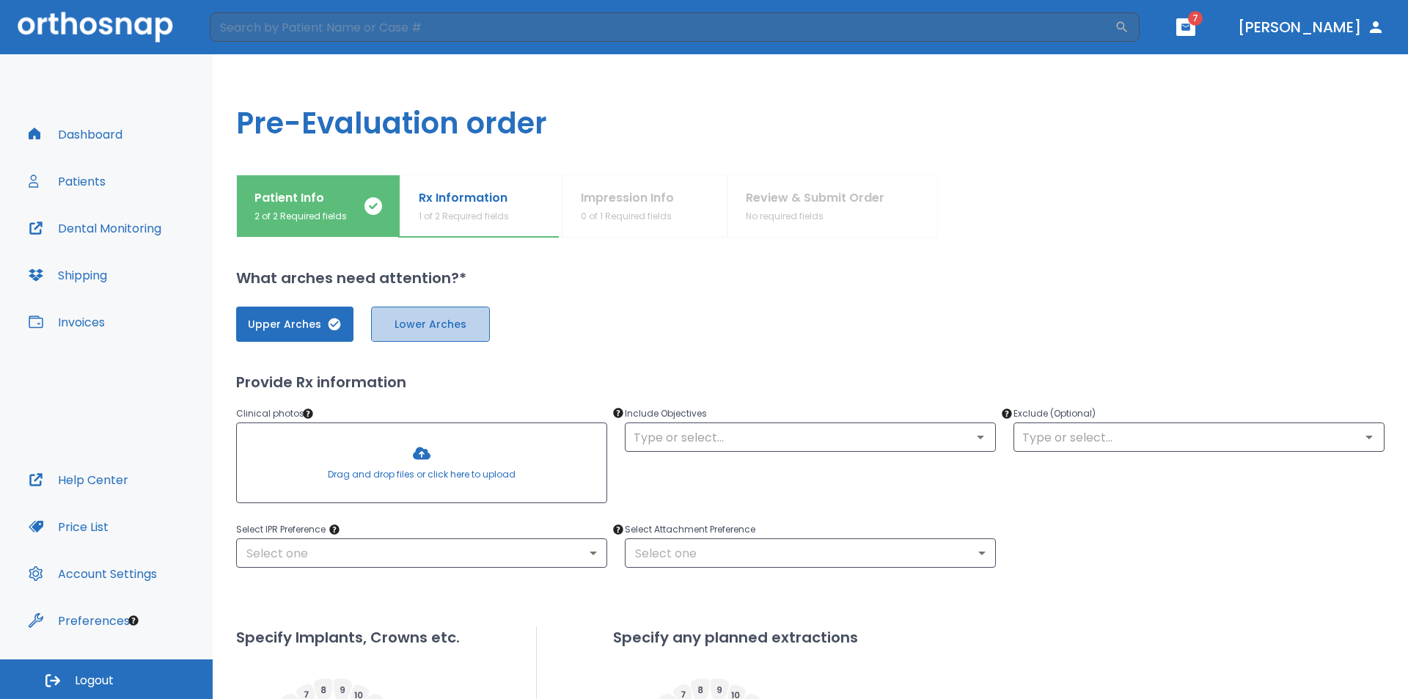
click at [406, 317] on span "Lower Arches" at bounding box center [430, 324] width 88 height 15
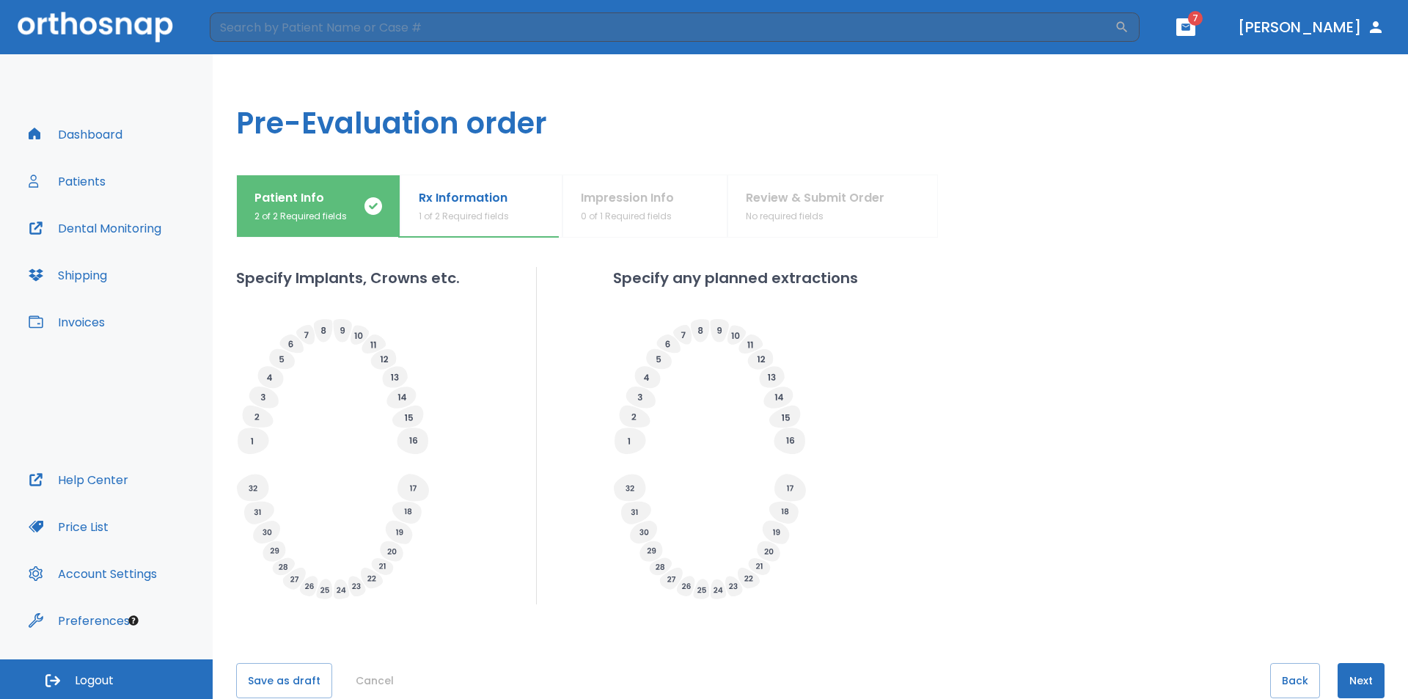
scroll to position [388, 0]
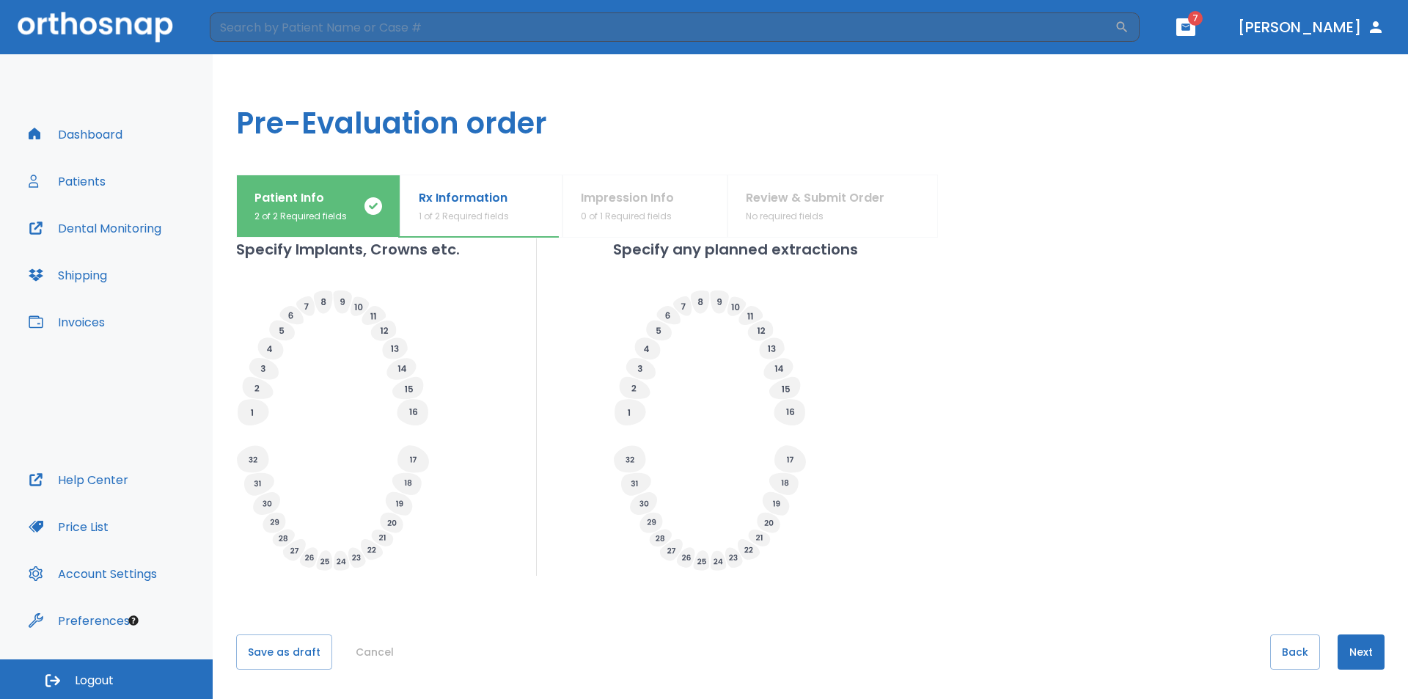
click at [485, 570] on div "Specify Implants, Crowns etc. Specify any planned extractions" at bounding box center [810, 406] width 1148 height 337
click at [284, 655] on button "Save as draft" at bounding box center [284, 651] width 96 height 35
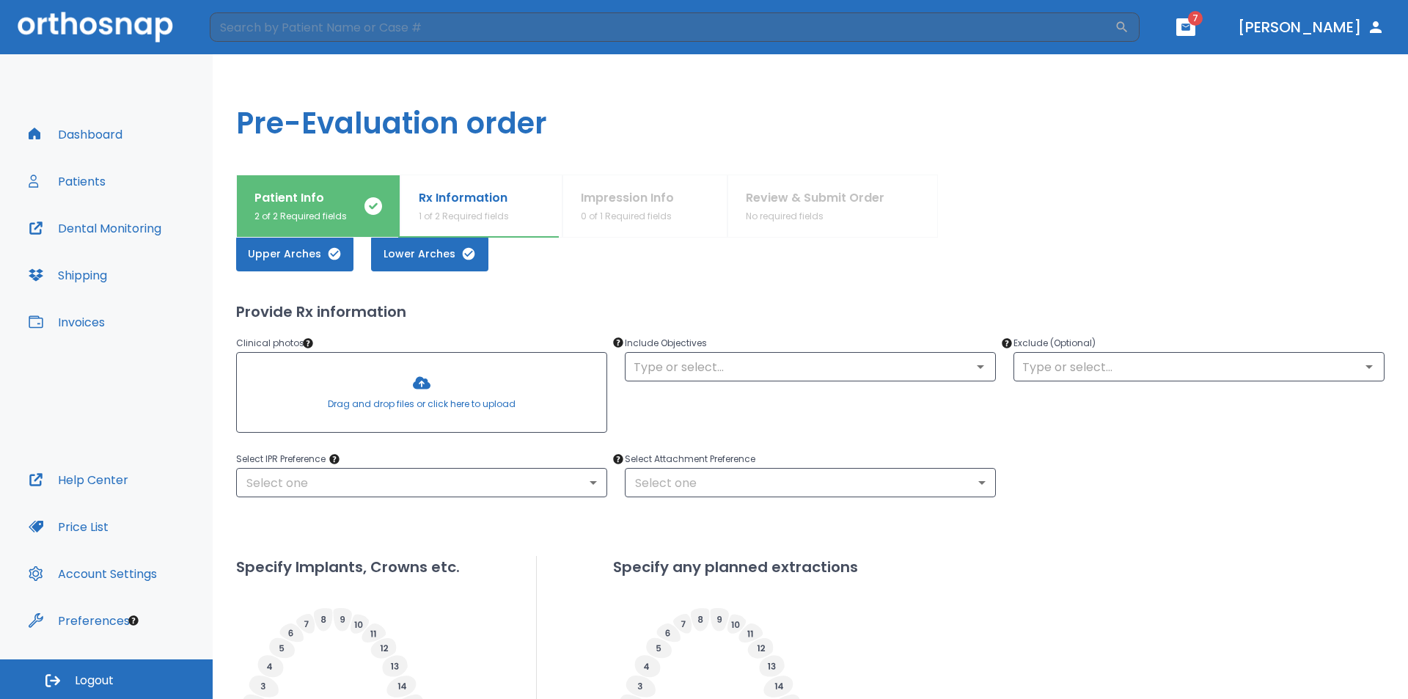
scroll to position [0, 0]
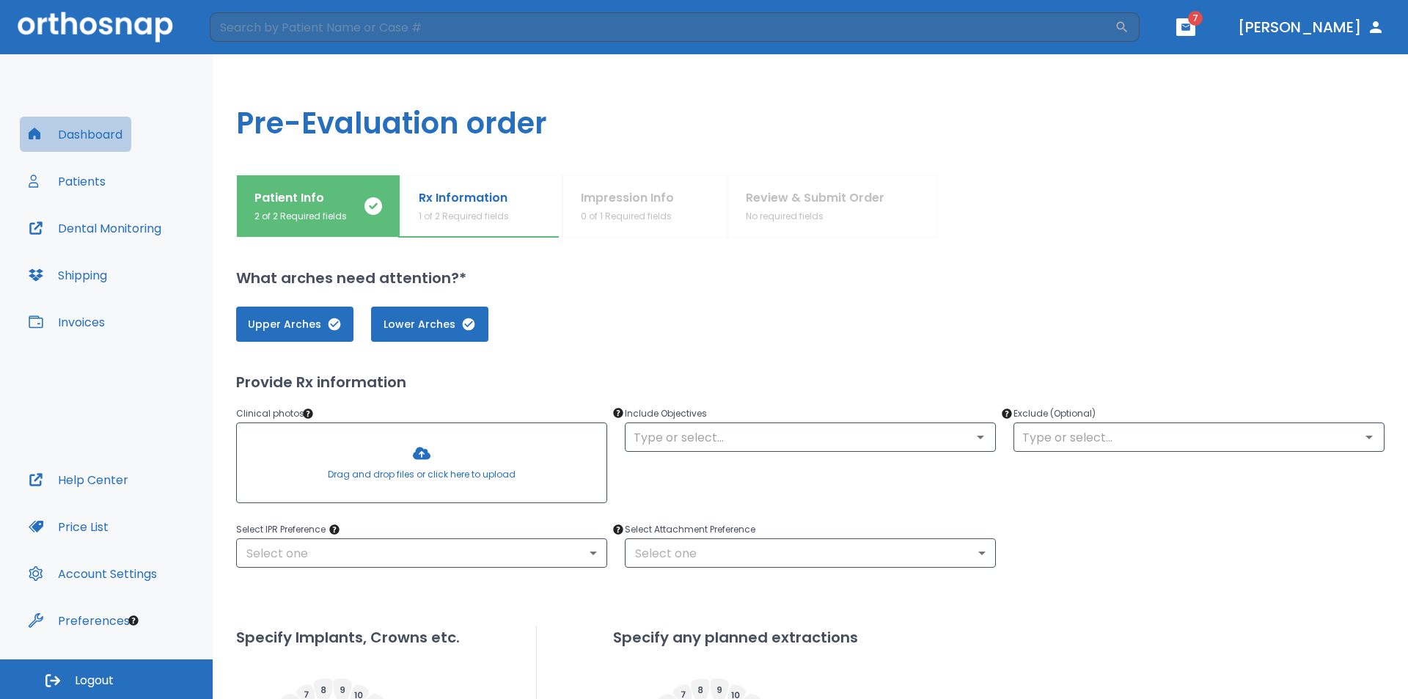
click at [80, 139] on button "Dashboard" at bounding box center [75, 134] width 111 height 35
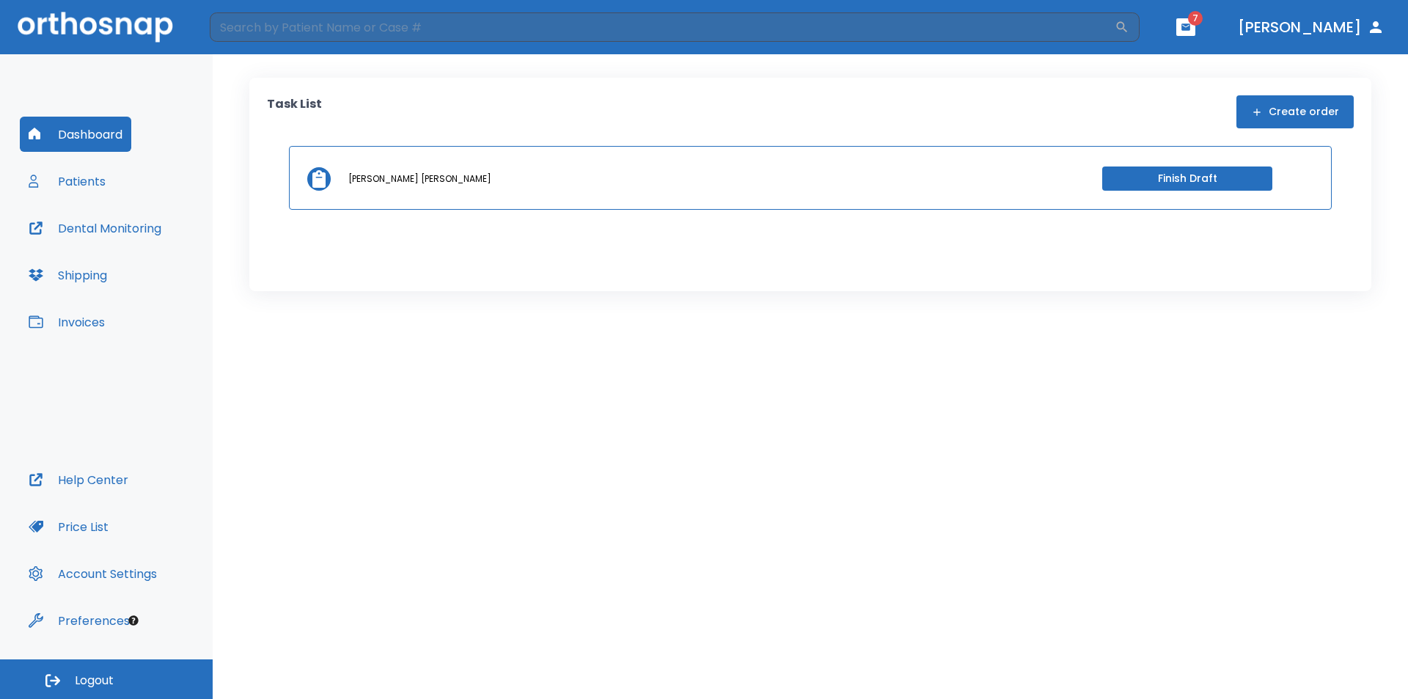
drag, startPoint x: 1292, startPoint y: 111, endPoint x: 940, endPoint y: 104, distance: 352.0
click at [943, 117] on div "Task List Create order" at bounding box center [810, 111] width 1086 height 33
